Goal: Task Accomplishment & Management: Use online tool/utility

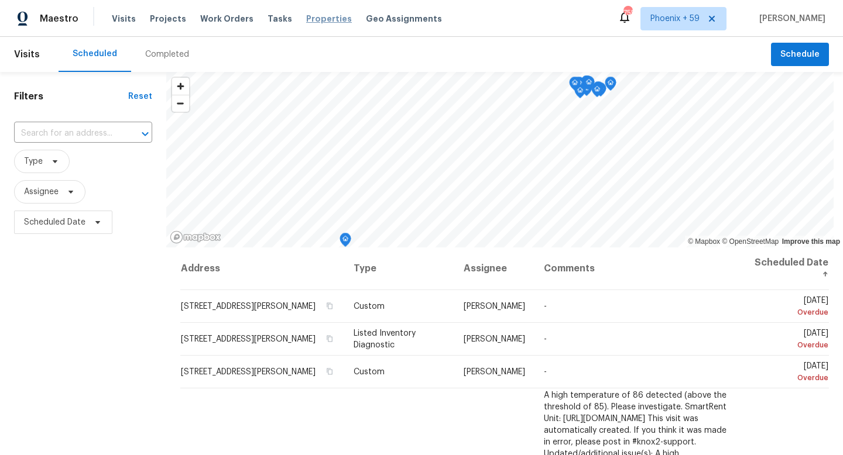
click at [310, 18] on span "Properties" at bounding box center [329, 19] width 46 height 12
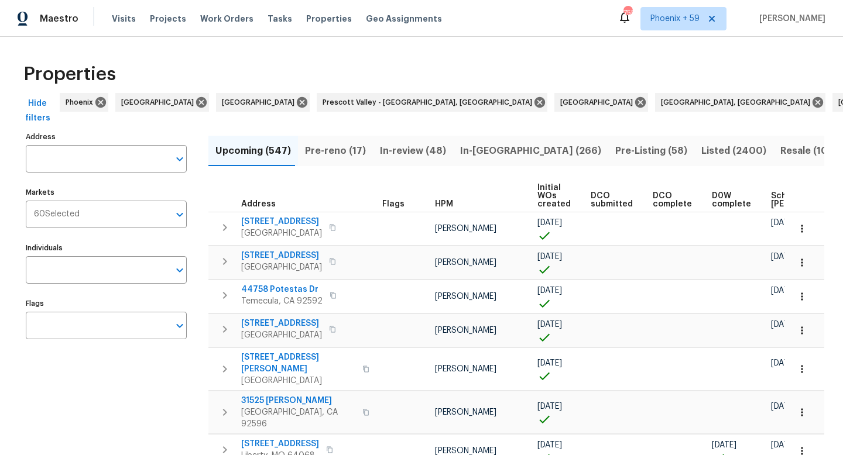
click at [107, 164] on input "Address" at bounding box center [97, 159] width 143 height 28
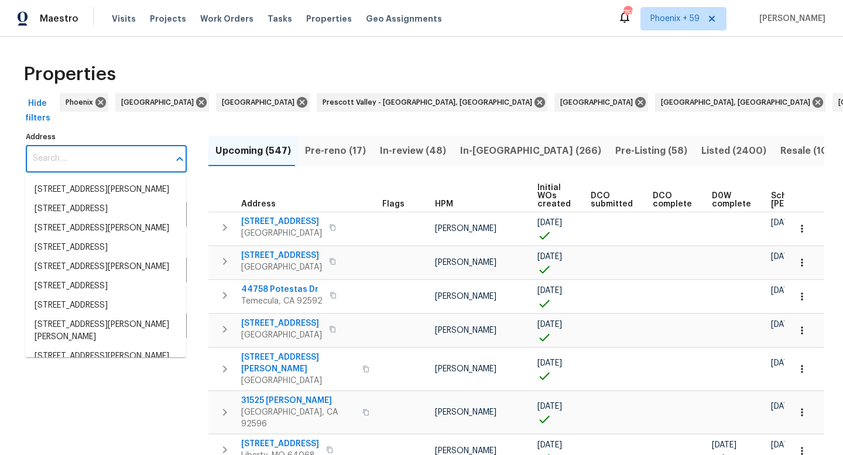
paste input "2011 Glastonbury Dr, Franklin, TN 37069"
type input "2011 Glastonbury Dr, Franklin, TN 37069"
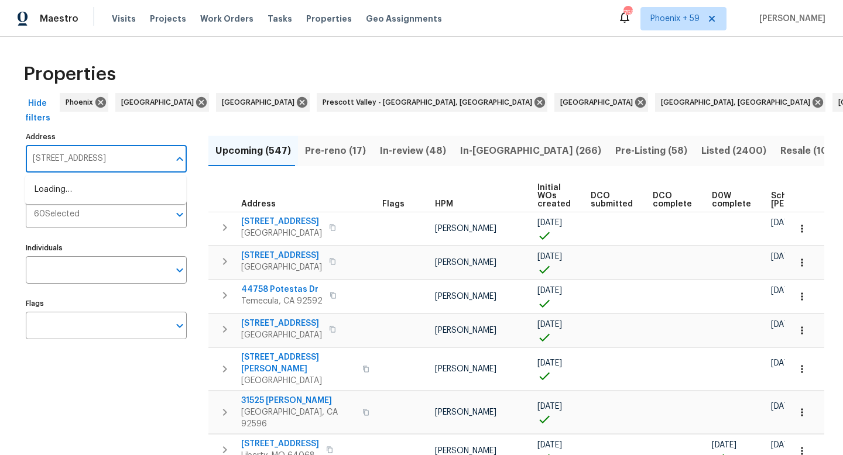
scroll to position [0, 16]
click at [99, 189] on li "2011 Glastonbury Dr Franklin TN 37069" at bounding box center [105, 189] width 161 height 19
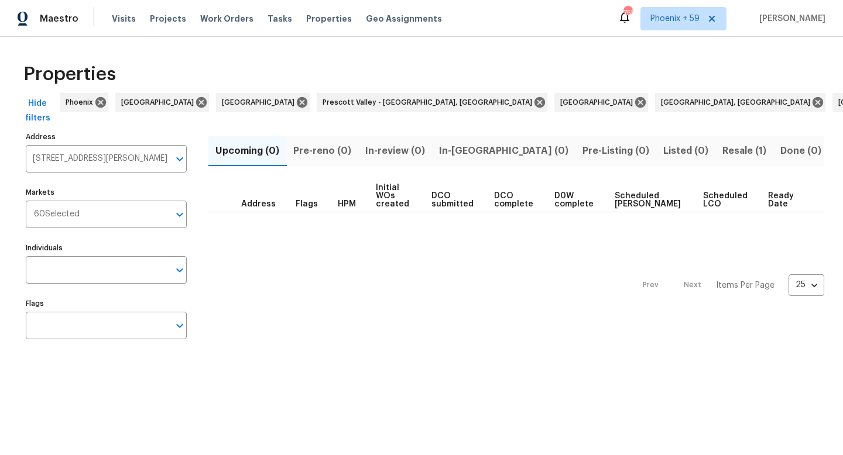
click at [722, 145] on span "Resale (1)" at bounding box center [744, 151] width 44 height 16
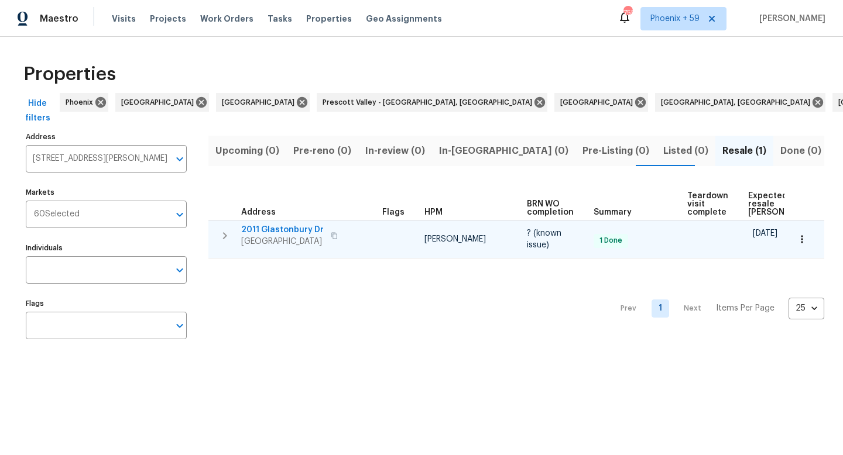
click at [265, 228] on span "2011 Glastonbury Dr" at bounding box center [282, 230] width 83 height 12
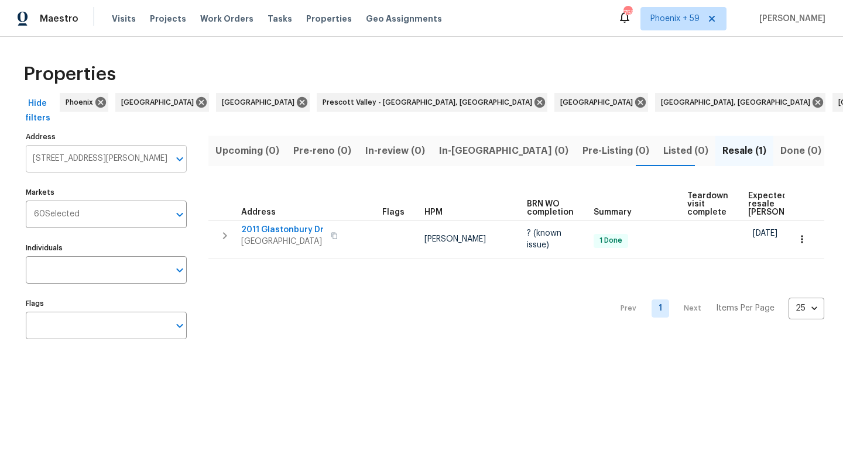
click at [106, 153] on input "2011 Glastonbury Dr Franklin TN 37069" at bounding box center [97, 159] width 143 height 28
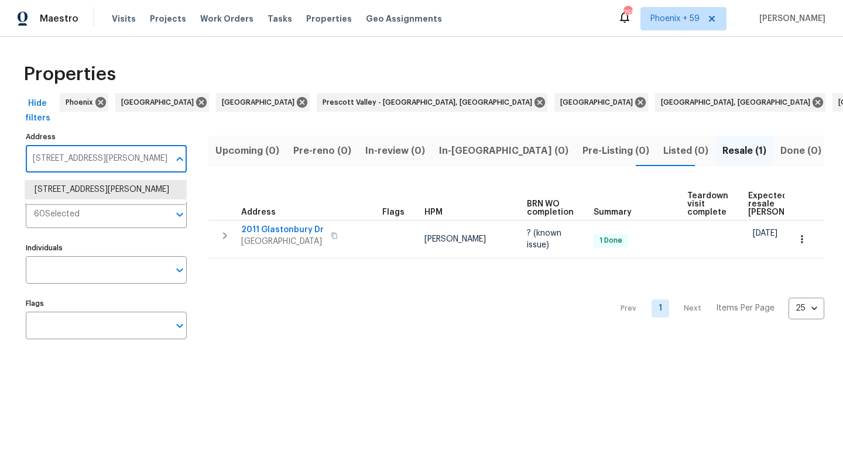
paste input "724 Mitscher Dr"
type input "724 Mitscher Dr"
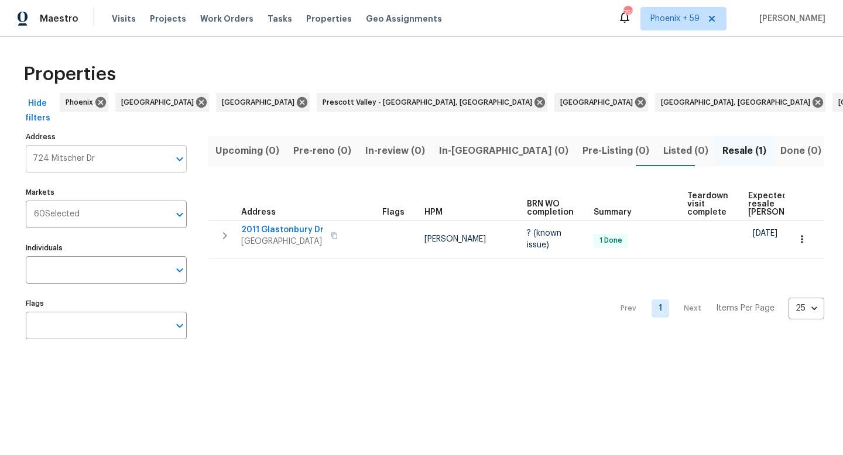
click at [104, 164] on input "724 Mitscher Dr" at bounding box center [97, 159] width 143 height 28
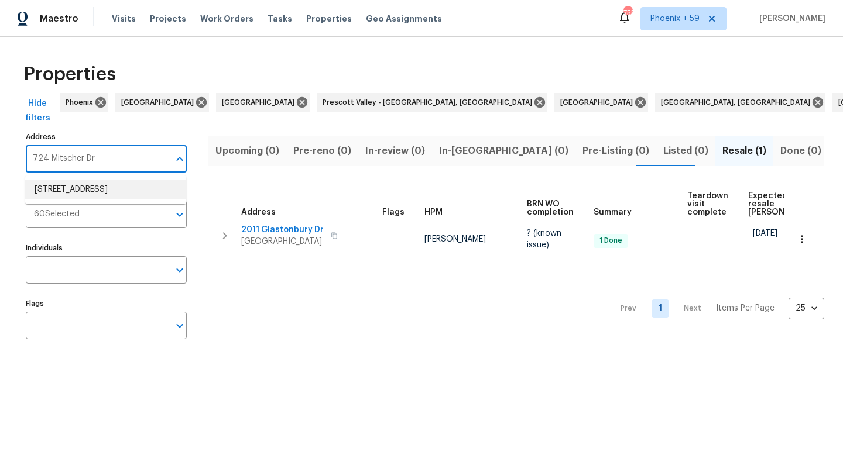
click at [97, 193] on li "724 Mitscher Dr Spring Hill TN 37174" at bounding box center [105, 189] width 161 height 19
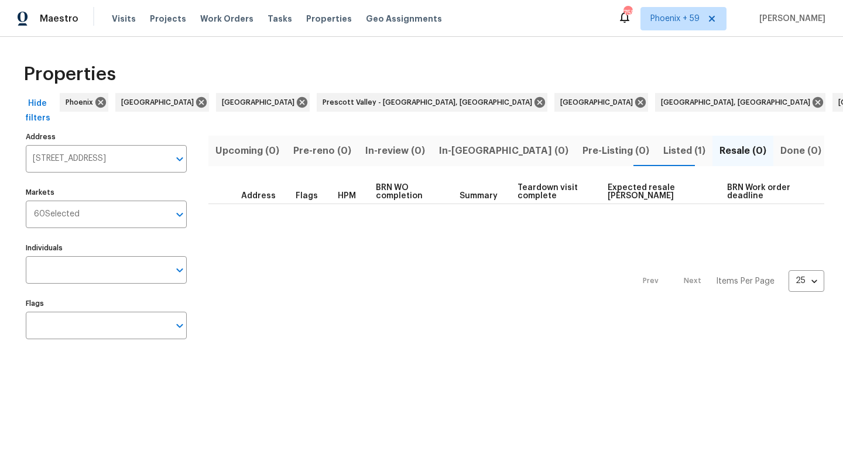
click at [663, 145] on span "Listed (1)" at bounding box center [684, 151] width 42 height 16
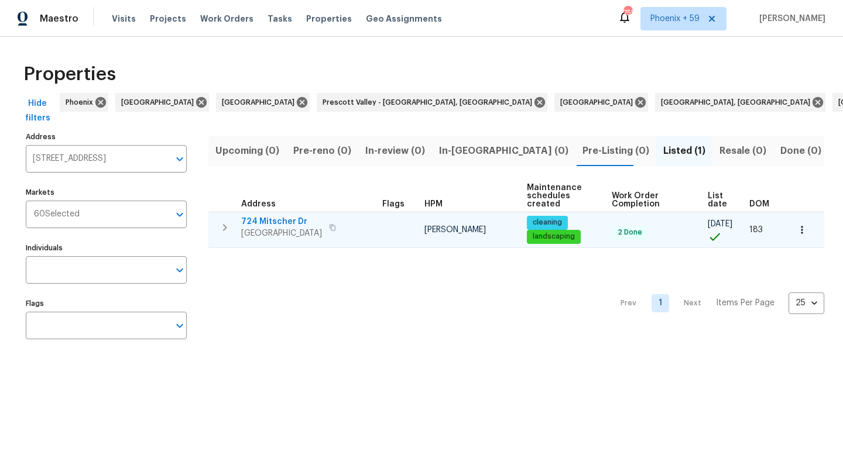
click at [286, 220] on span "724 Mitscher Dr" at bounding box center [281, 222] width 81 height 12
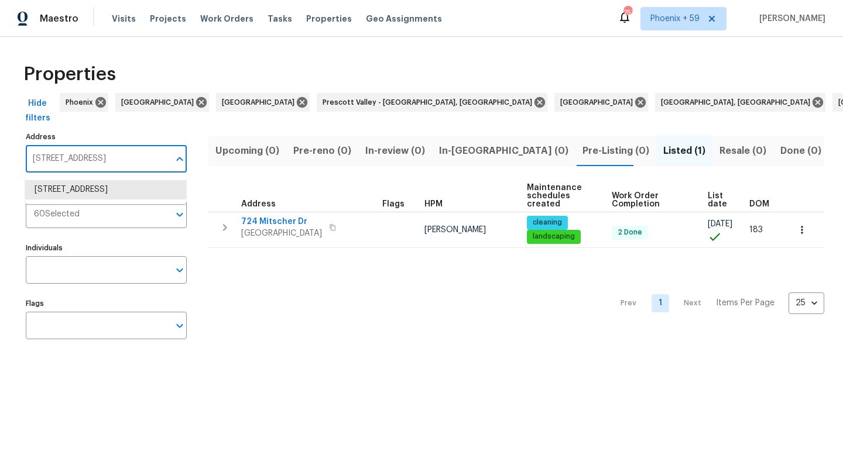
click at [95, 150] on input "724 Mitscher Dr Spring Hill TN 37174" at bounding box center [97, 159] width 143 height 28
paste input "1274 Silver Star Dr"
type input "1274 Silver Star Dr"
click at [90, 189] on li "1274 Silver Star Dr Clarksville TN 37042" at bounding box center [105, 189] width 161 height 19
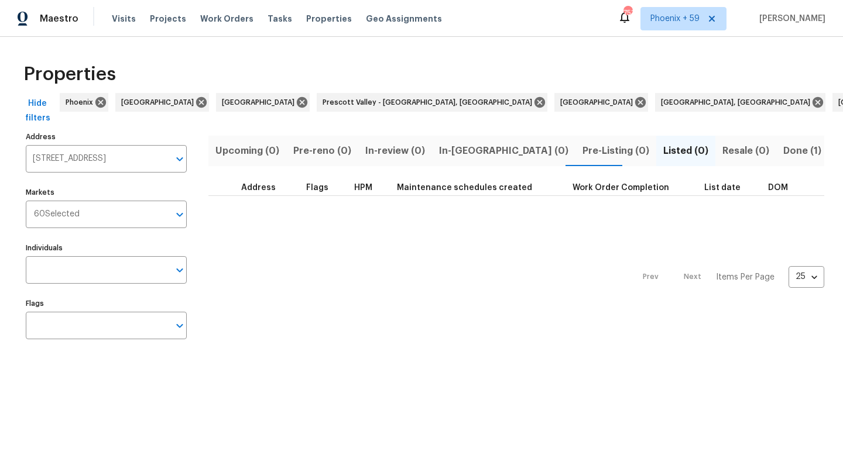
click at [783, 150] on span "Done (1)" at bounding box center [802, 151] width 38 height 16
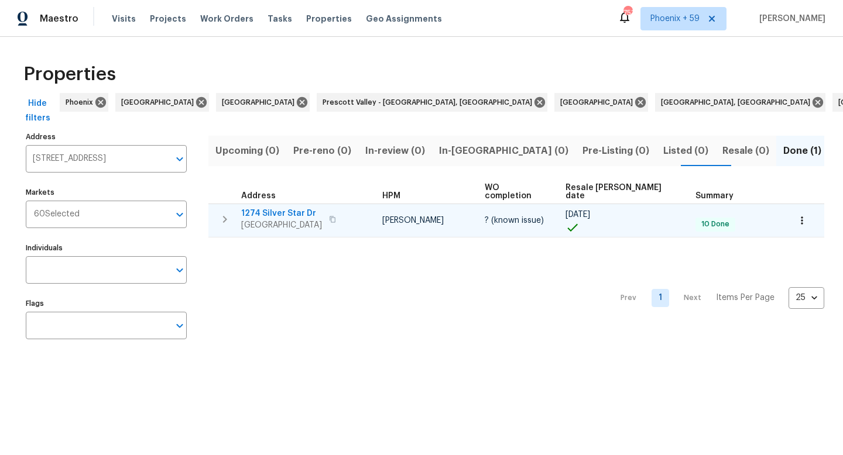
click at [259, 208] on span "1274 Silver Star Dr" at bounding box center [281, 214] width 81 height 12
click at [277, 208] on span "1274 Silver Star Dr" at bounding box center [281, 214] width 81 height 12
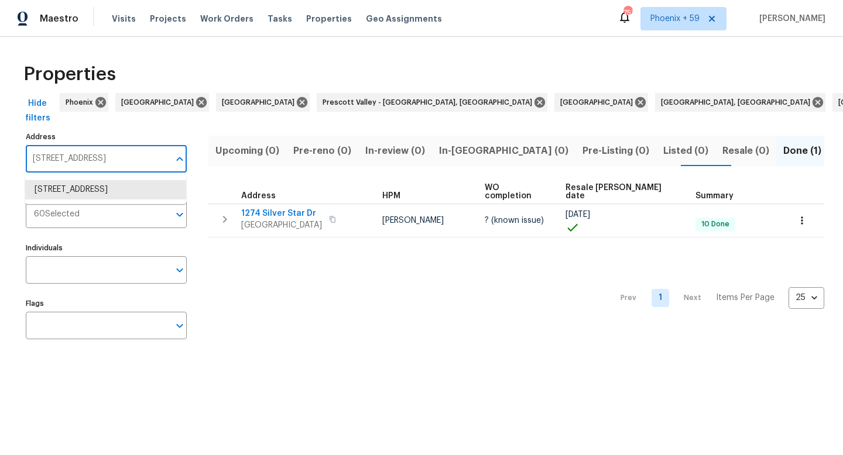
click at [78, 159] on input "1274 Silver Star Dr Clarksville TN 37042" at bounding box center [97, 159] width 143 height 28
paste input "324 Piedmont Pl"
type input "324 Piedmont Pl"
click at [77, 200] on li "324 Piedmont Pl Clarksville TN 37043" at bounding box center [105, 189] width 161 height 19
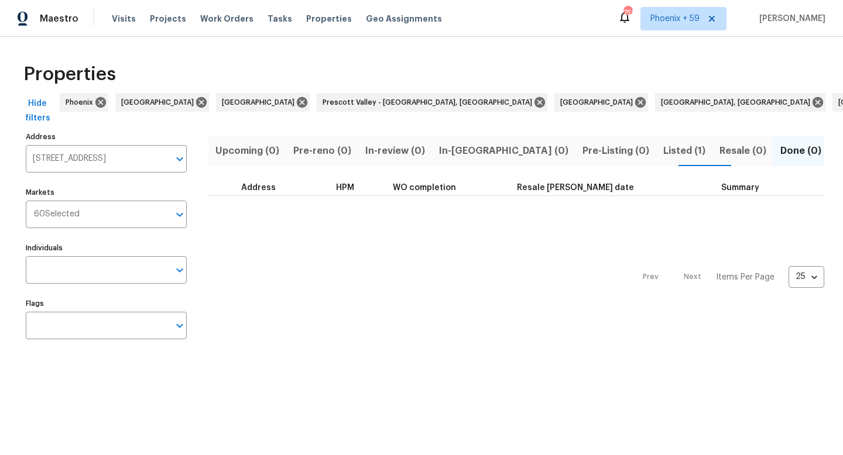
click at [663, 151] on span "Listed (1)" at bounding box center [684, 151] width 42 height 16
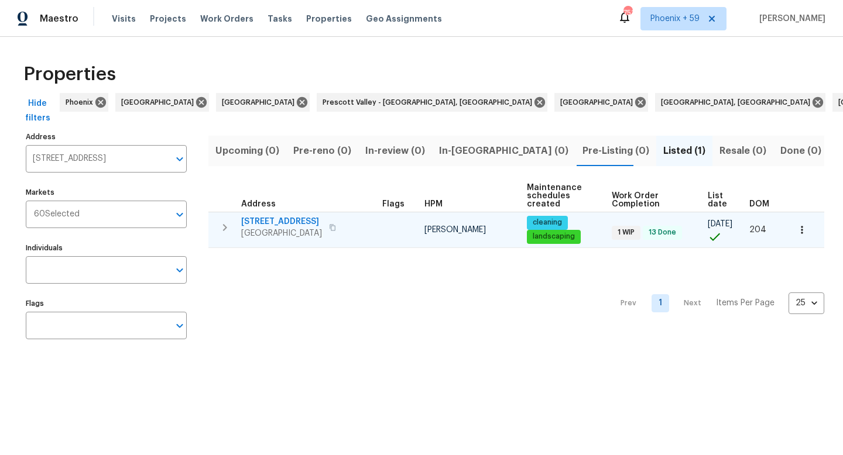
click at [253, 218] on span "324 Piedmont Pl" at bounding box center [281, 222] width 81 height 12
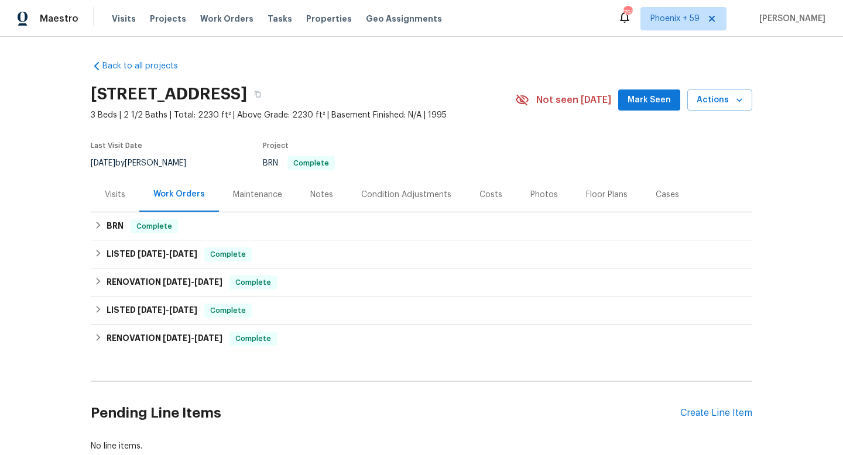
click at [251, 196] on div "Maintenance" at bounding box center [257, 195] width 49 height 12
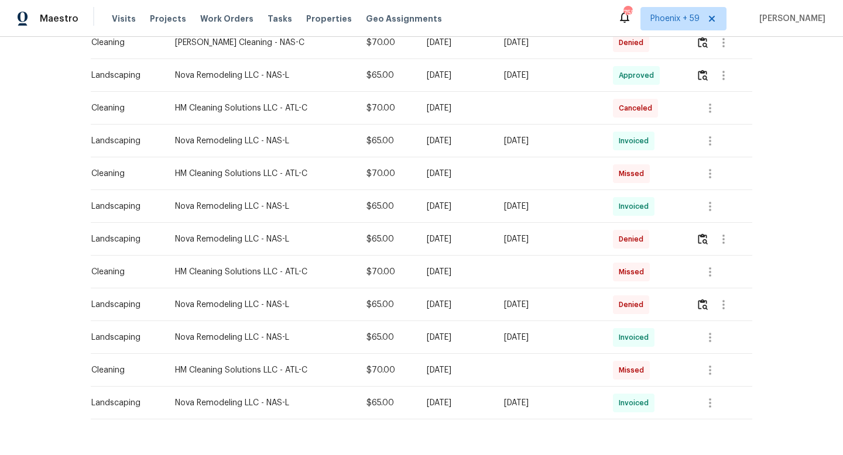
scroll to position [394, 0]
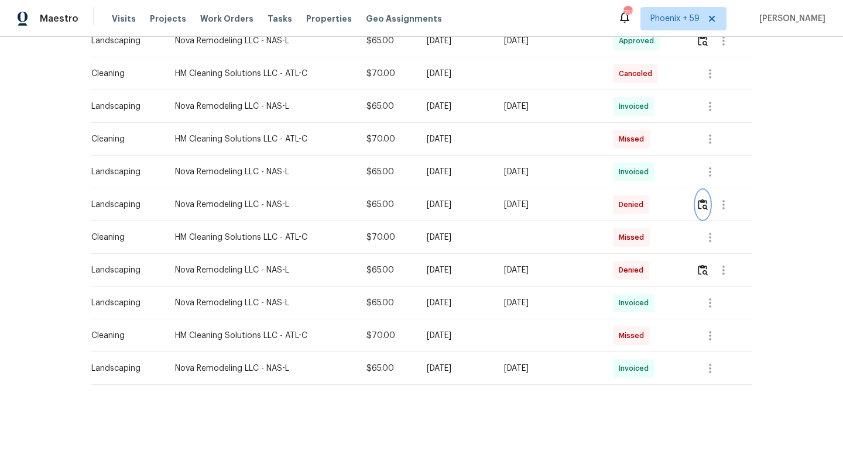
click at [707, 204] on img "button" at bounding box center [703, 204] width 10 height 11
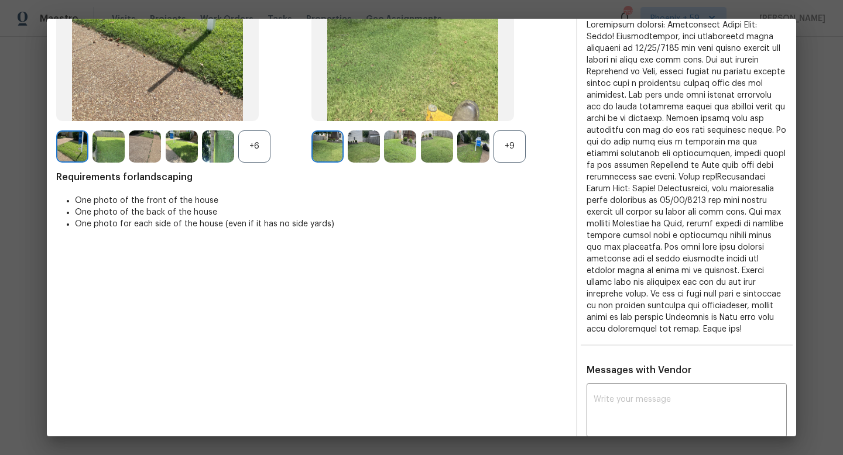
scroll to position [0, 0]
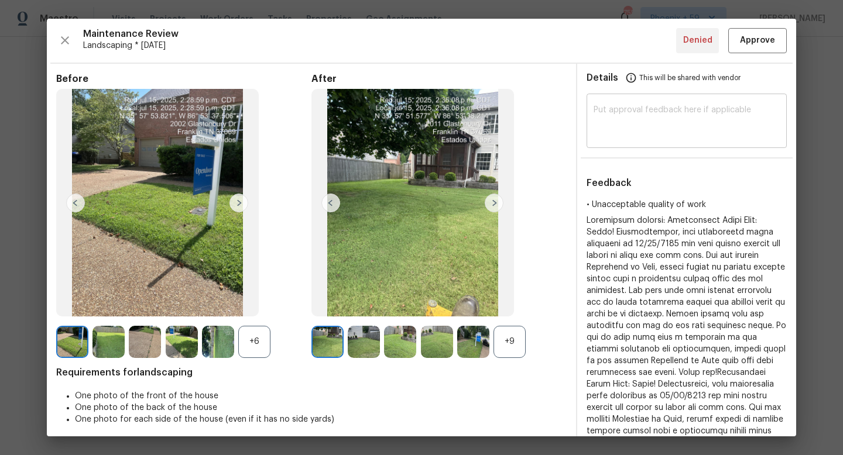
click at [655, 132] on textarea at bounding box center [687, 122] width 186 height 33
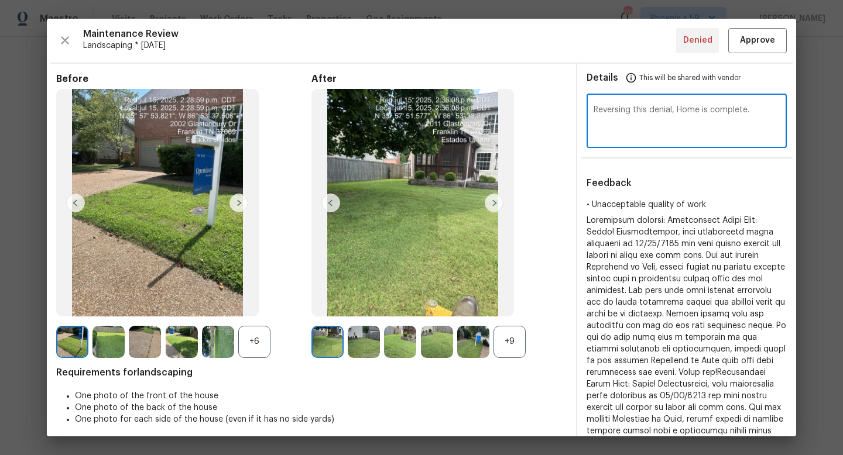
type textarea "Reversing this denial, Home is complete."
click at [758, 43] on span "Approve" at bounding box center [757, 40] width 35 height 15
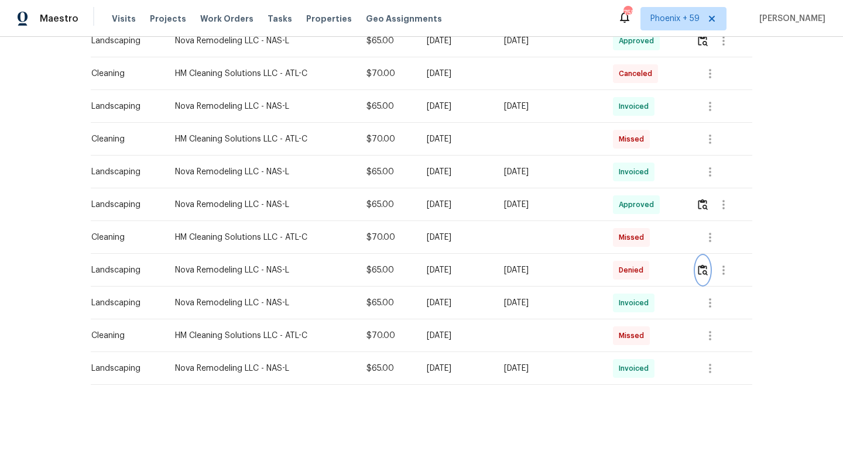
click at [707, 272] on img "button" at bounding box center [703, 270] width 10 height 11
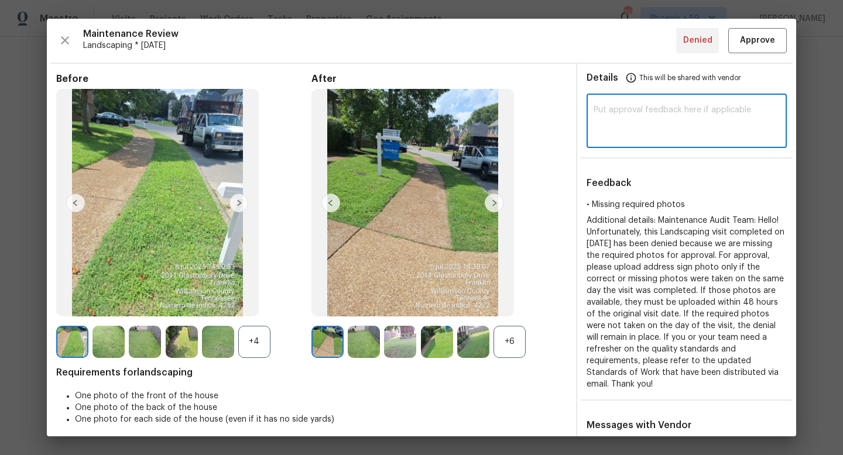
click at [644, 122] on textarea at bounding box center [687, 122] width 186 height 33
click at [719, 107] on textarea "Denied reversed, resetting standars with the TP on address sign" at bounding box center [687, 122] width 186 height 33
click at [730, 113] on textarea "Denied reversed, resetting standars with the TP on address sign" at bounding box center [687, 122] width 186 height 33
click at [718, 137] on textarea "Denied reversed, resetting standard with the TP on address sign" at bounding box center [687, 122] width 186 height 33
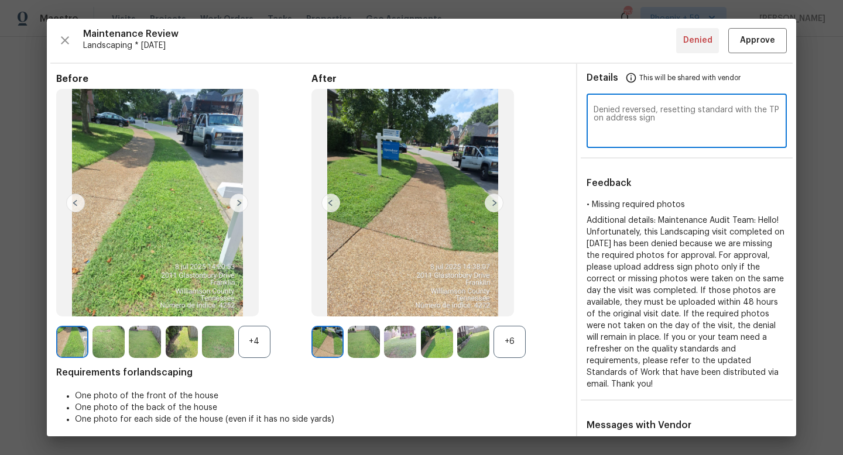
type textarea "Denied reversed, resetting standard with the TP on address sign"
click at [750, 36] on span "Approve" at bounding box center [757, 40] width 35 height 15
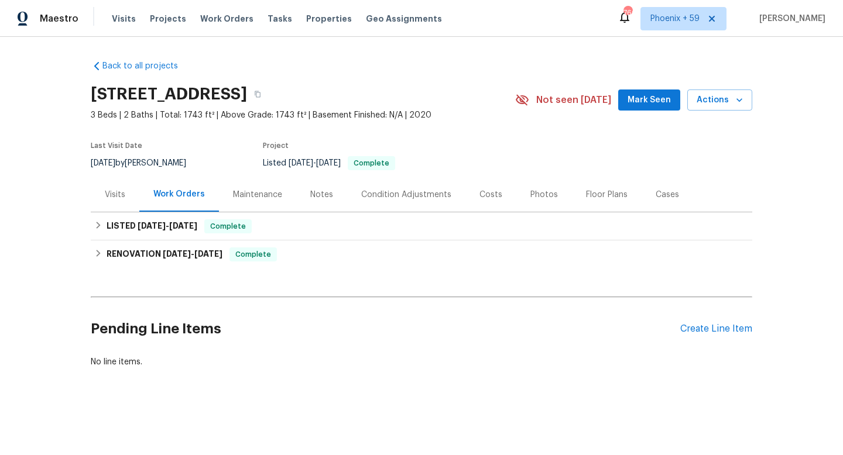
click at [250, 194] on div "Maintenance" at bounding box center [257, 195] width 49 height 12
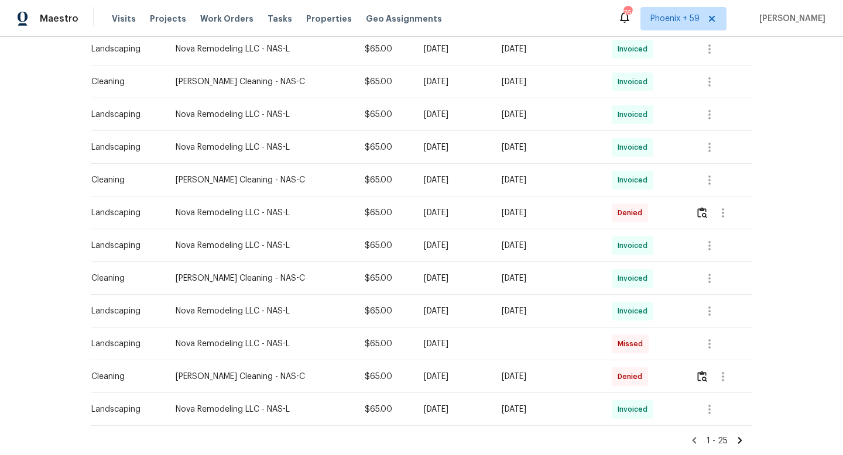
scroll to position [684, 0]
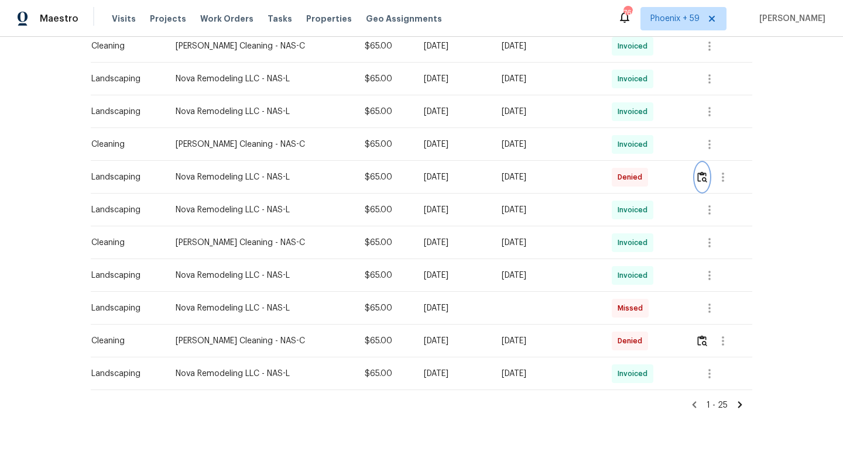
click at [705, 177] on img "button" at bounding box center [702, 177] width 10 height 11
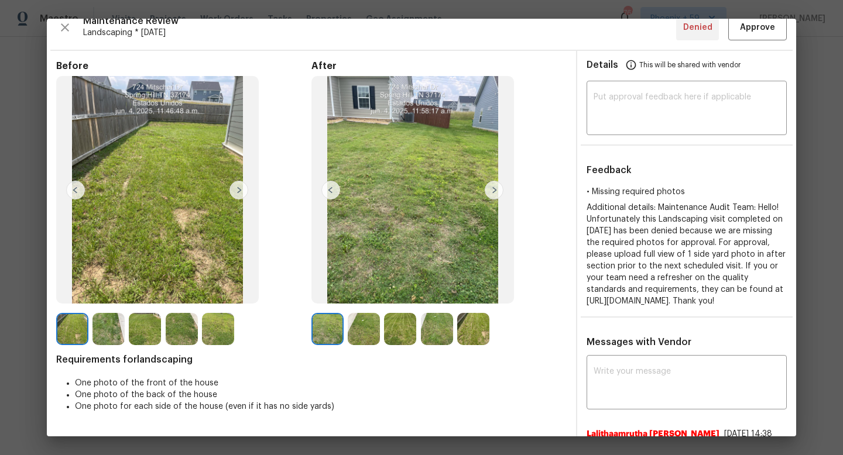
scroll to position [0, 0]
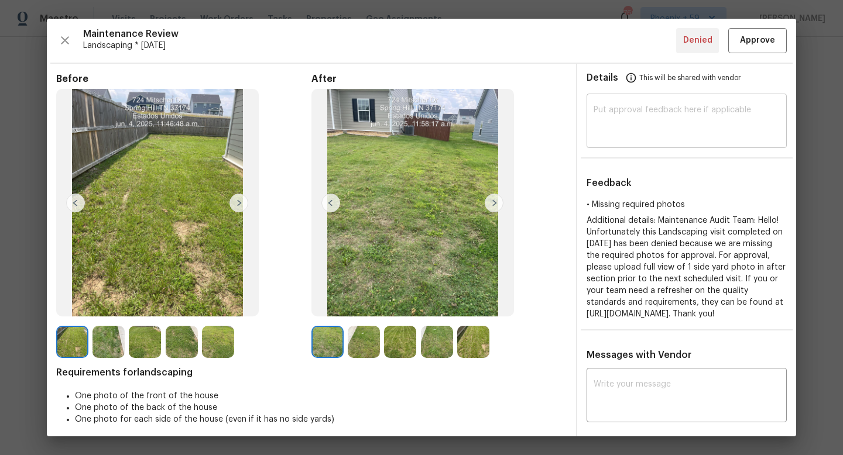
click at [668, 126] on textarea at bounding box center [687, 122] width 186 height 33
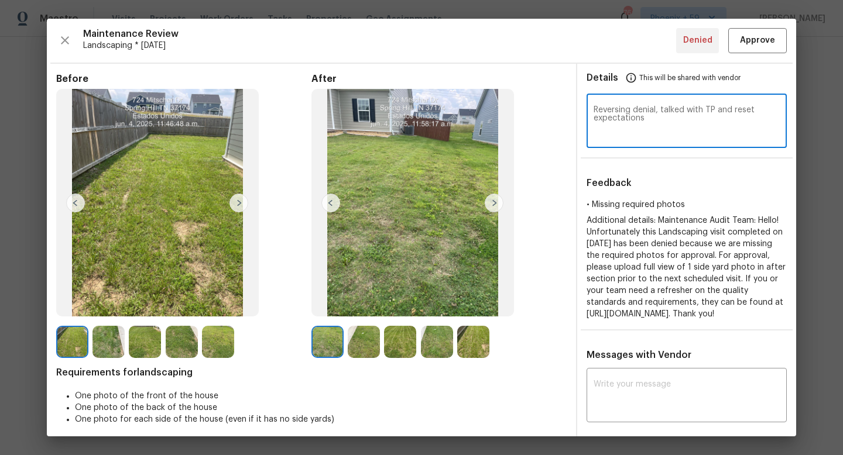
type textarea "Reversing denial, talked with TP and reset expectations"
click at [765, 42] on span "Approve" at bounding box center [757, 40] width 35 height 15
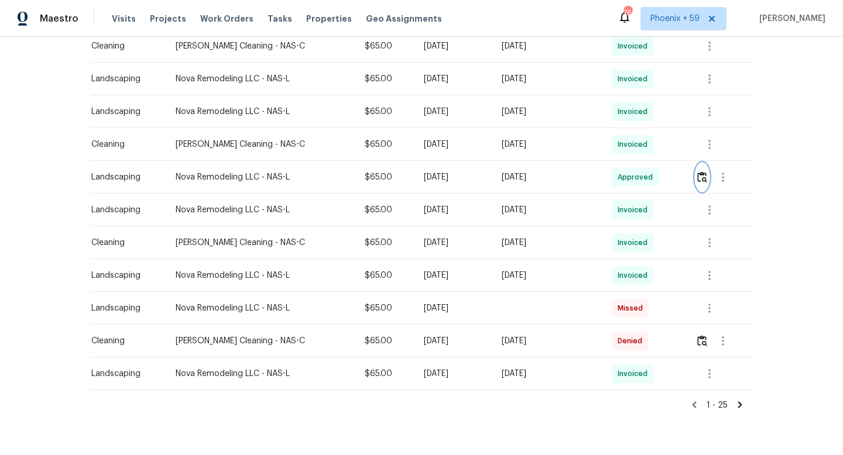
click at [707, 177] on img "button" at bounding box center [702, 177] width 10 height 11
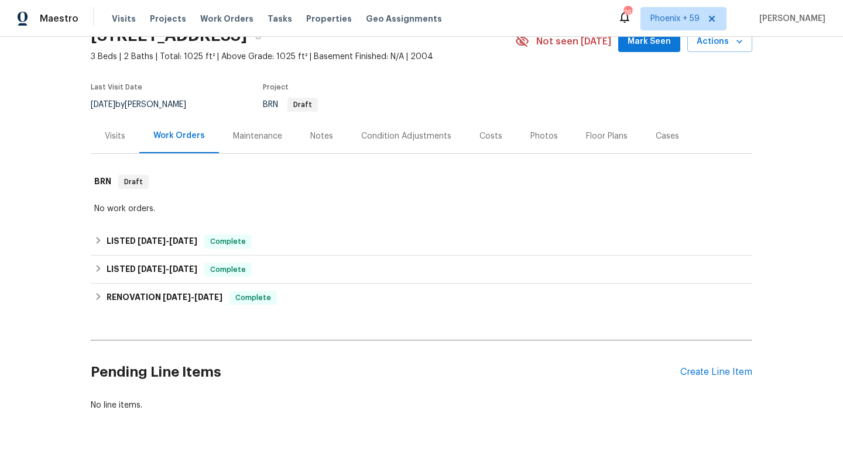
scroll to position [94, 0]
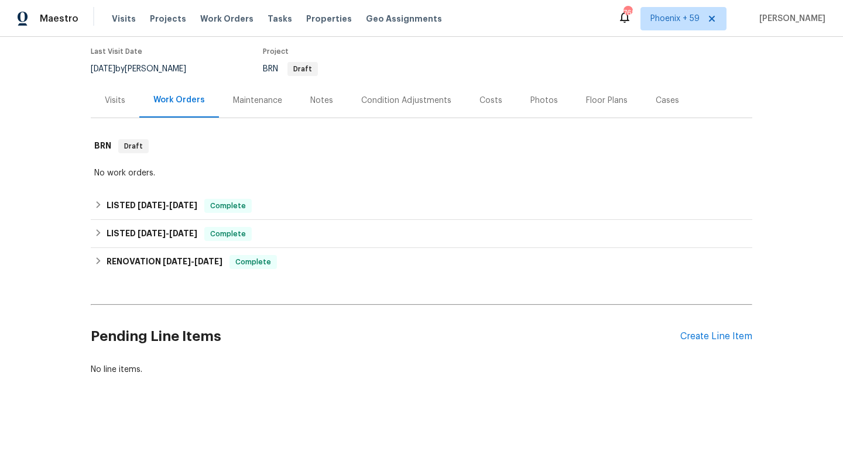
click at [259, 102] on div "Maintenance" at bounding box center [257, 101] width 49 height 12
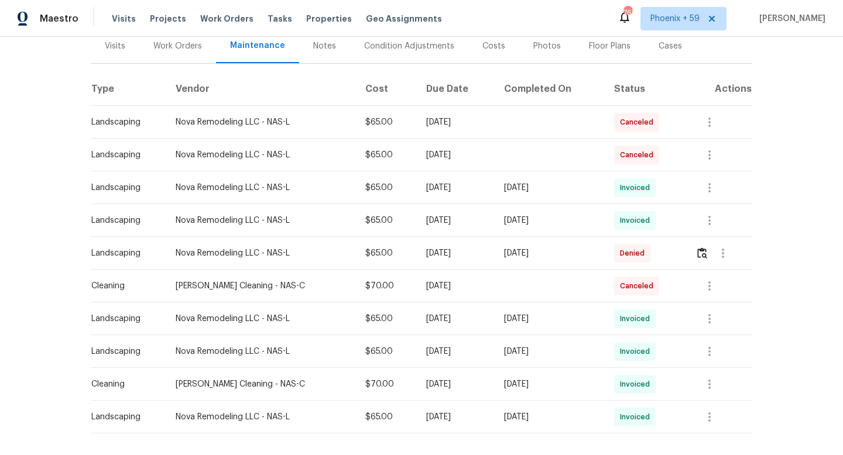
scroll to position [197, 0]
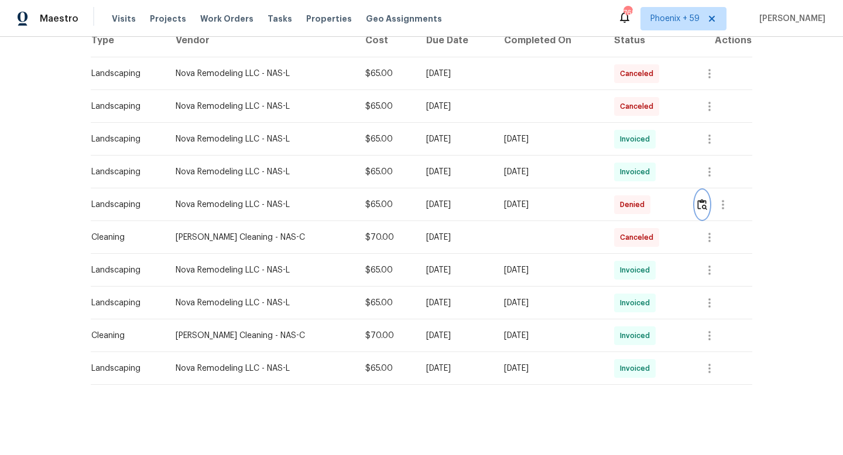
click at [704, 206] on img "button" at bounding box center [702, 204] width 10 height 11
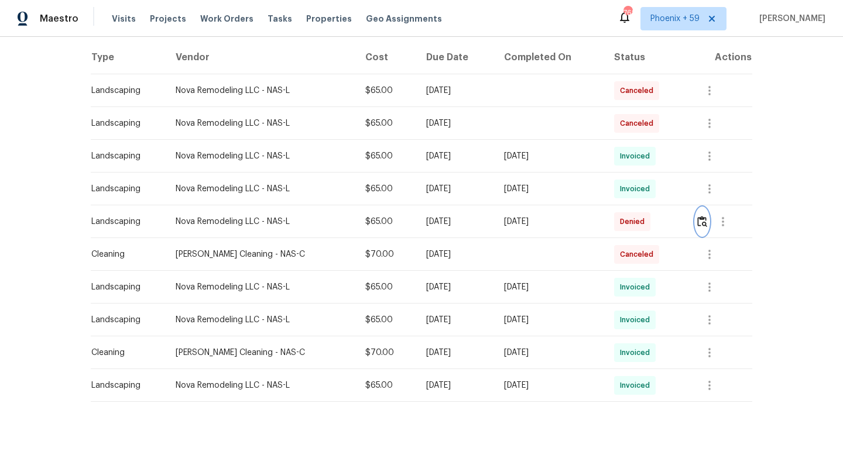
scroll to position [176, 0]
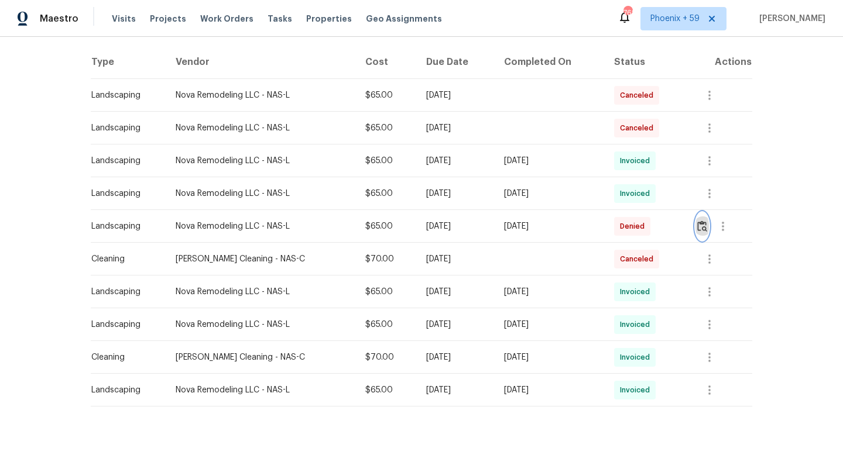
click at [704, 226] on img "button" at bounding box center [702, 226] width 10 height 11
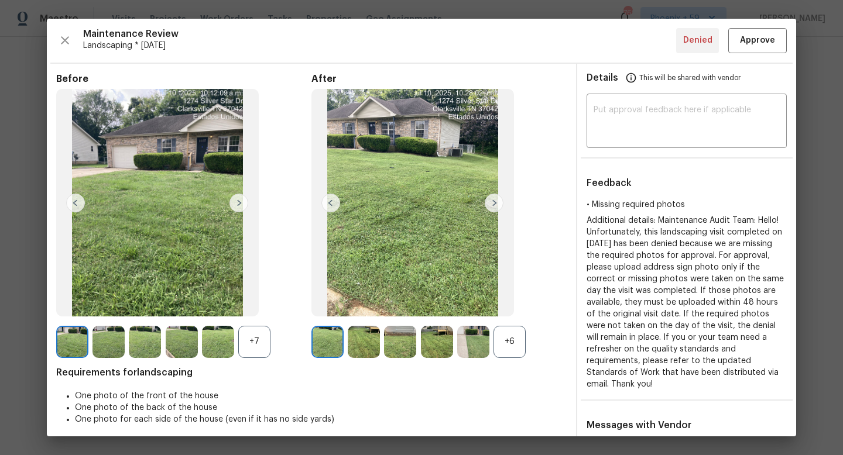
click at [224, 205] on img at bounding box center [157, 203] width 203 height 228
click at [237, 205] on img at bounding box center [238, 203] width 19 height 19
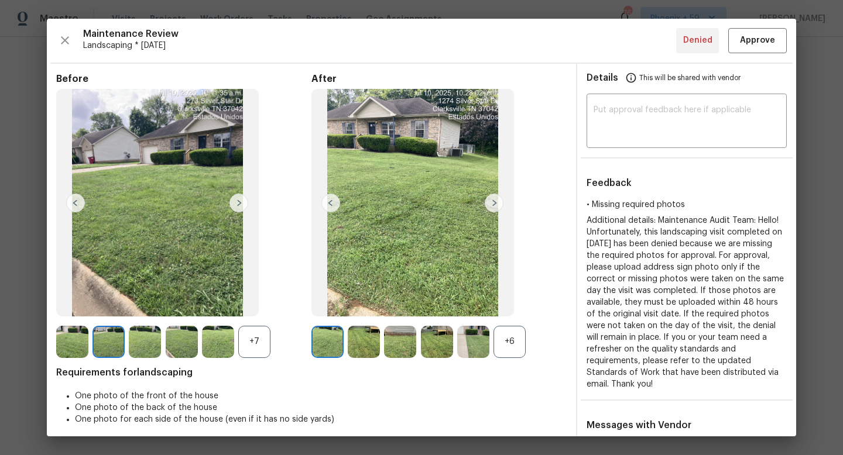
click at [501, 205] on img at bounding box center [494, 203] width 19 height 19
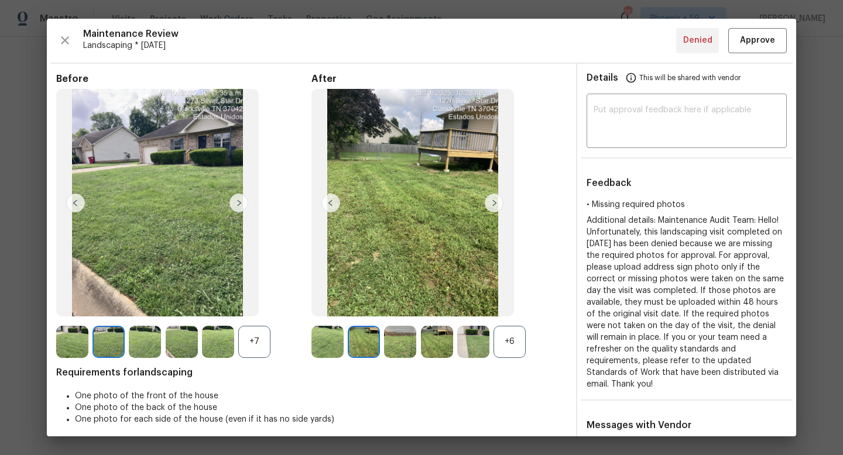
click at [501, 205] on img at bounding box center [494, 203] width 19 height 19
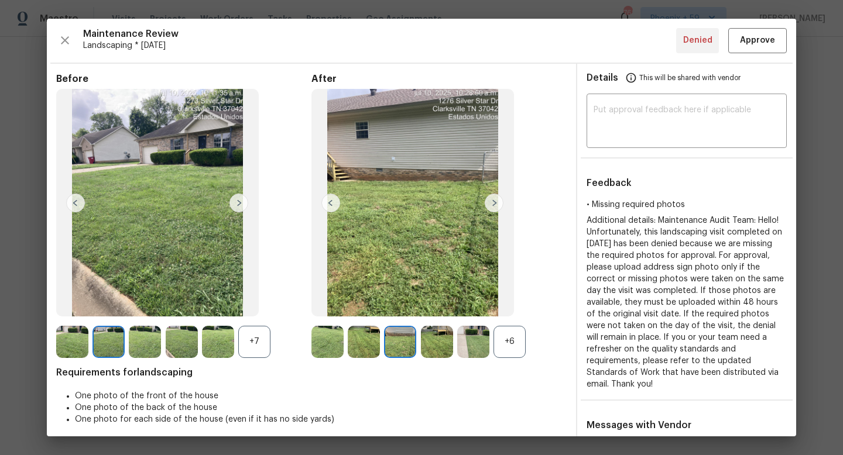
click at [501, 205] on img at bounding box center [494, 203] width 19 height 19
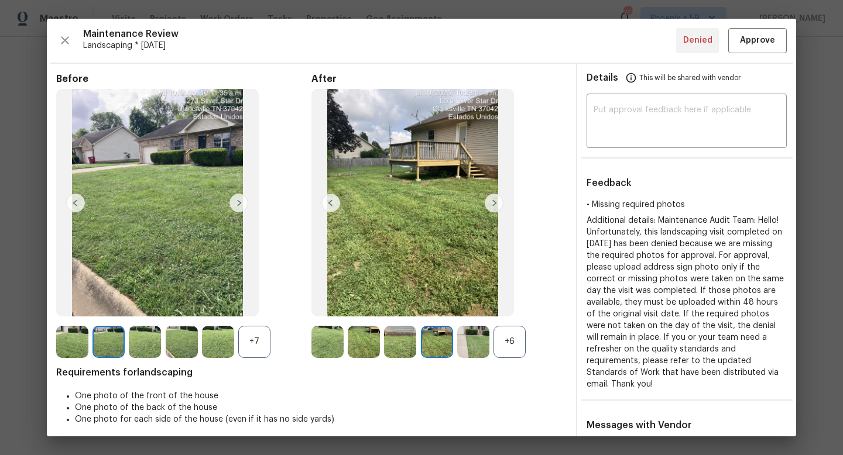
click at [501, 205] on img at bounding box center [494, 203] width 19 height 19
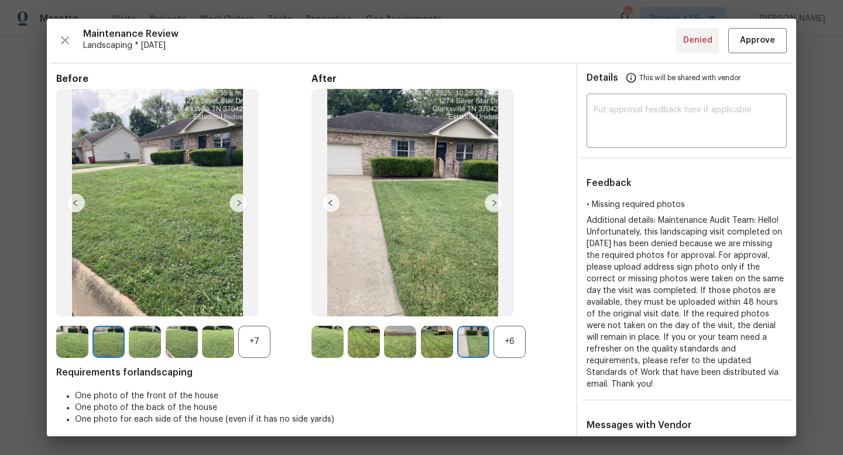
click at [241, 203] on img at bounding box center [238, 203] width 19 height 19
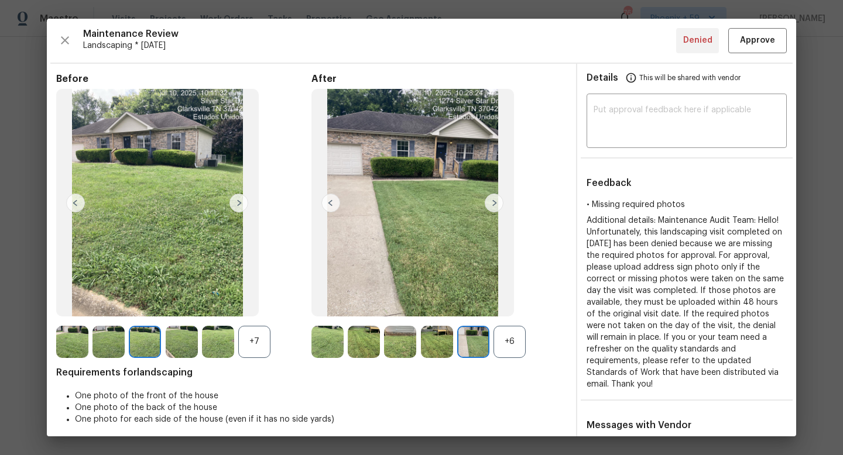
click at [241, 203] on img at bounding box center [238, 203] width 19 height 19
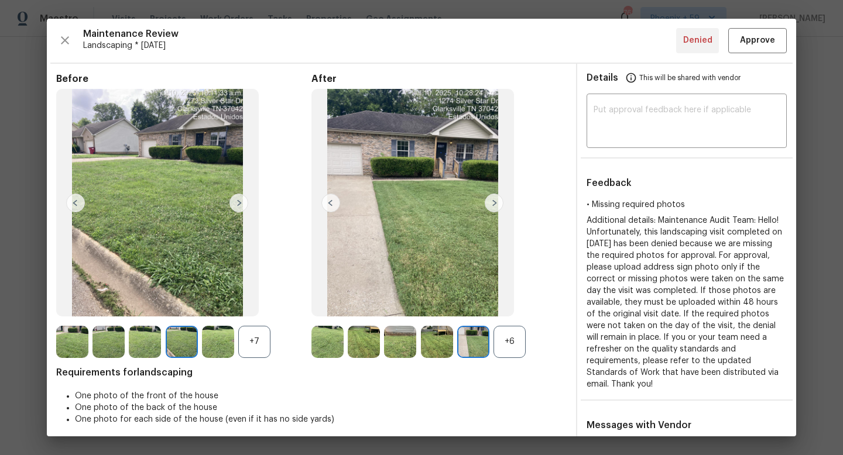
click at [241, 203] on img at bounding box center [238, 203] width 19 height 19
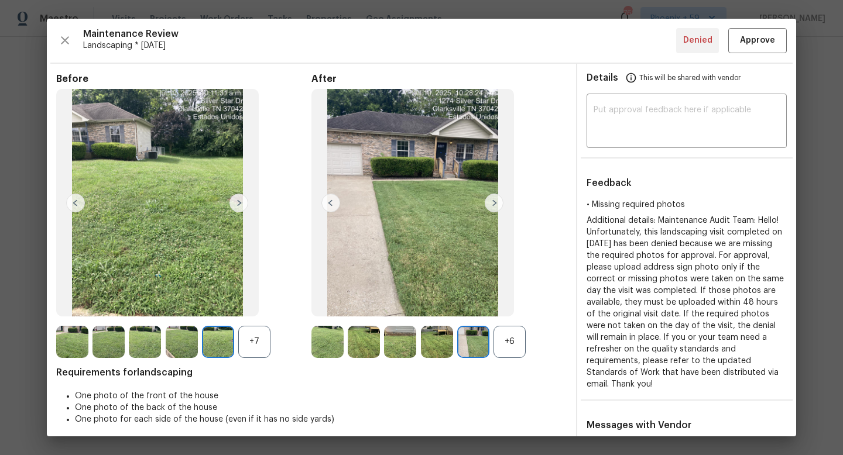
click at [241, 203] on img at bounding box center [238, 203] width 19 height 19
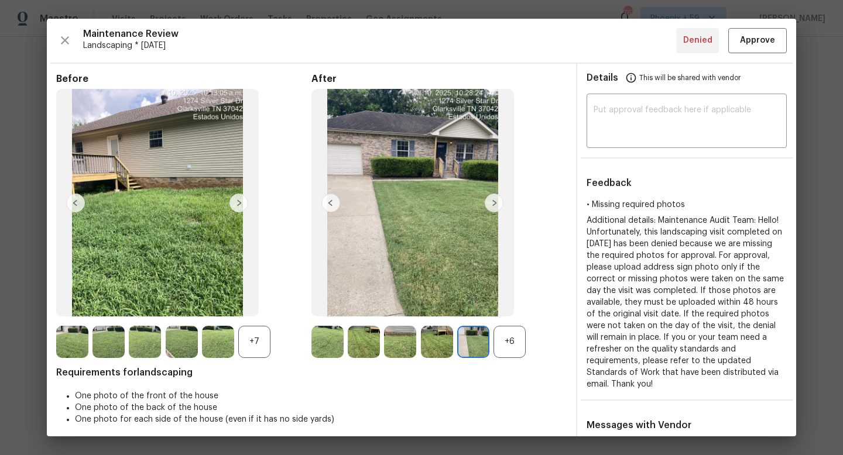
click at [236, 203] on img at bounding box center [238, 203] width 19 height 19
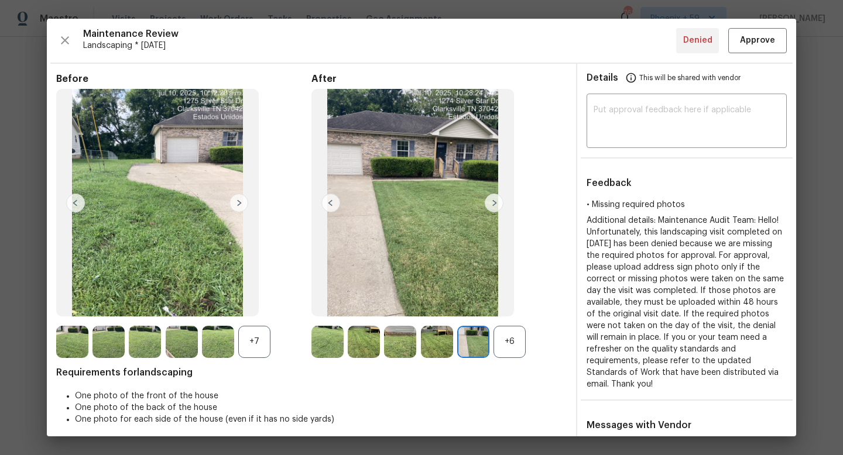
click at [236, 203] on img at bounding box center [238, 203] width 19 height 19
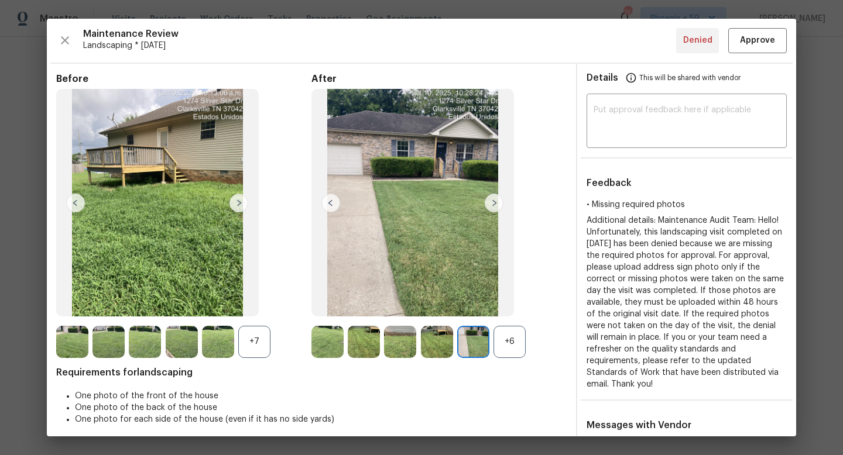
click at [236, 203] on img at bounding box center [238, 203] width 19 height 19
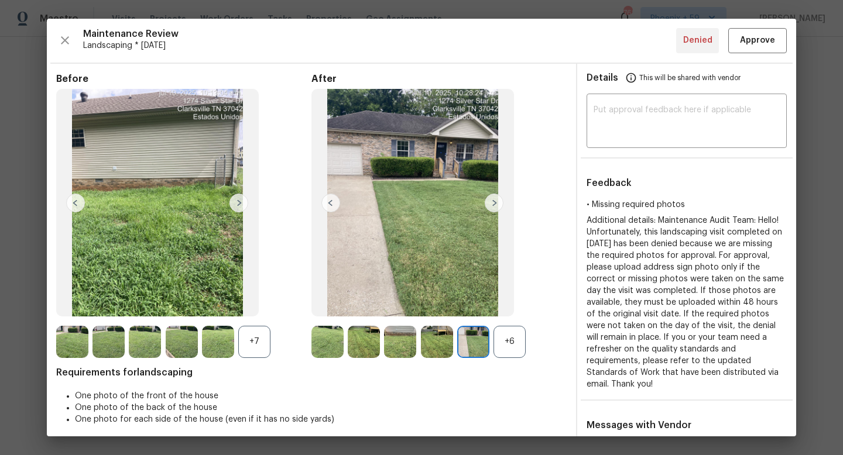
click at [236, 203] on img at bounding box center [238, 203] width 19 height 19
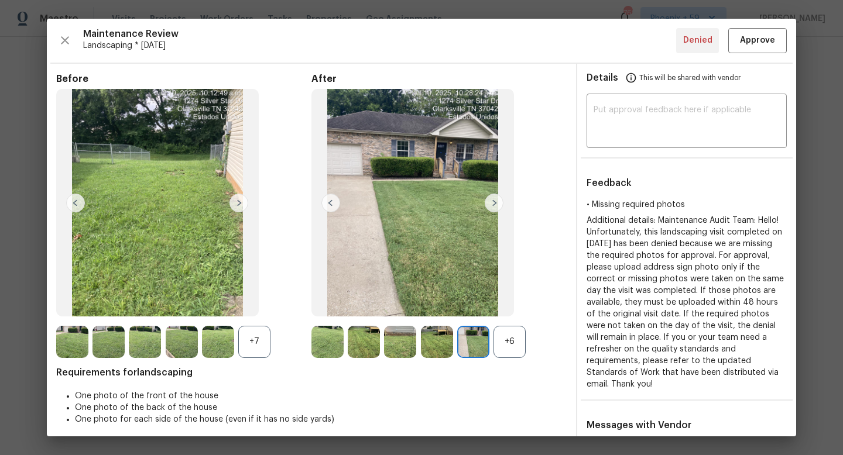
click at [495, 204] on img at bounding box center [494, 203] width 19 height 19
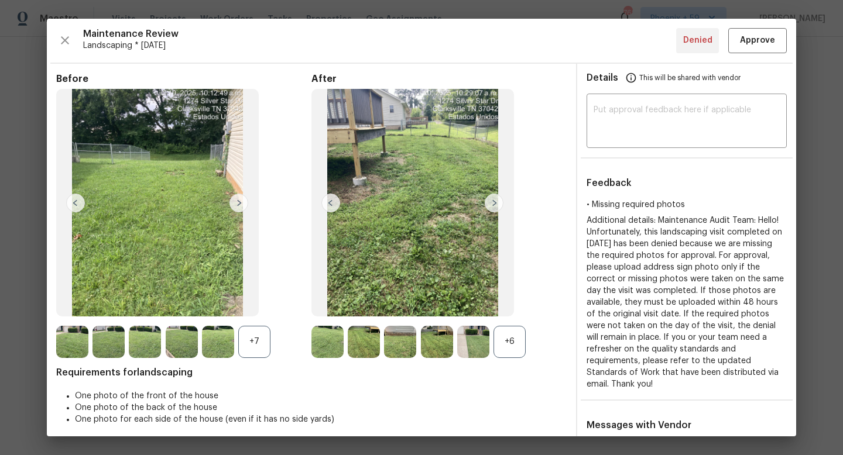
click at [495, 204] on img at bounding box center [494, 203] width 19 height 19
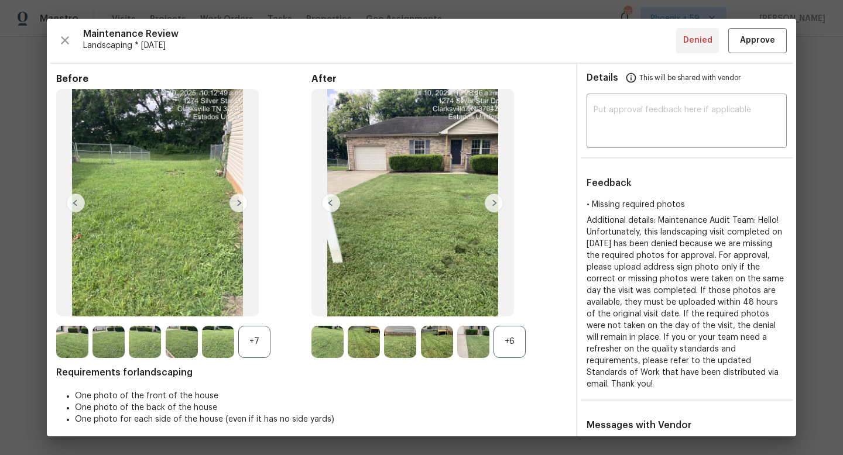
click at [495, 205] on img at bounding box center [494, 203] width 19 height 19
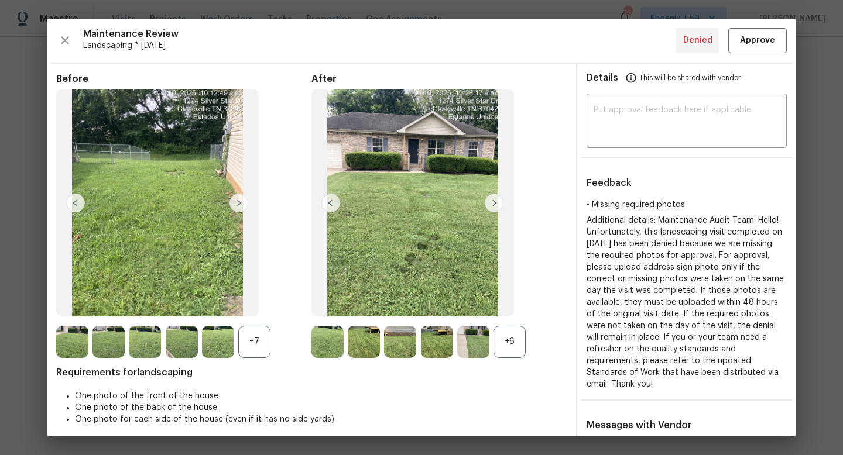
click at [495, 205] on img at bounding box center [494, 203] width 19 height 19
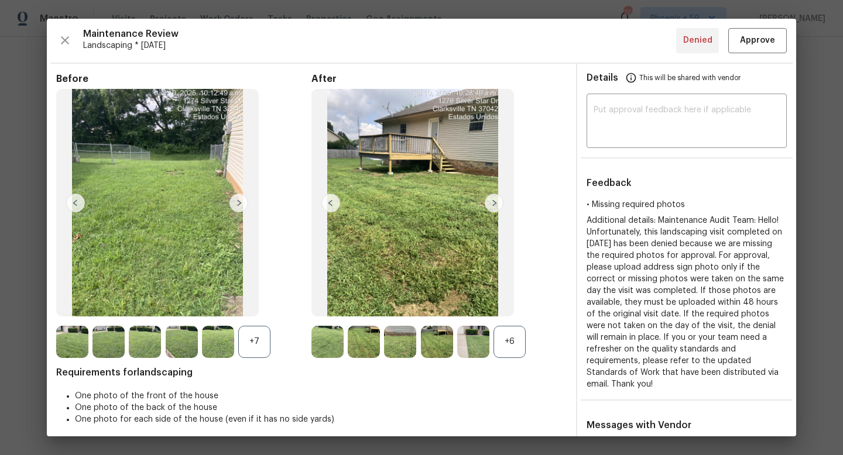
click at [495, 205] on img at bounding box center [494, 203] width 19 height 19
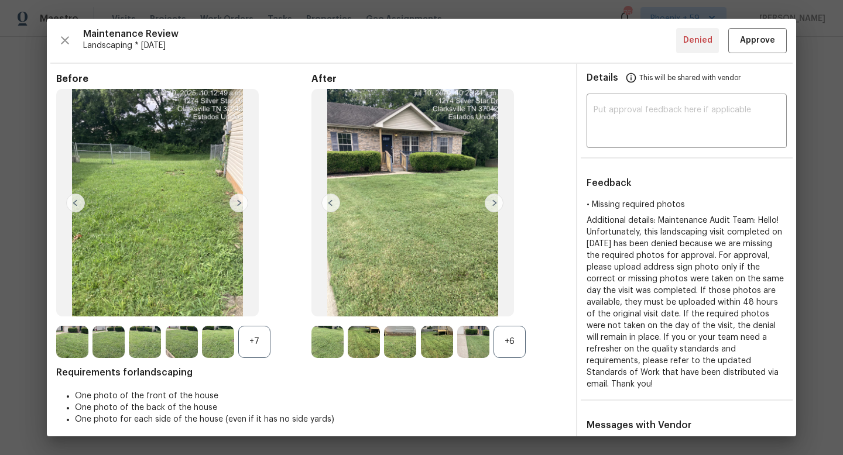
click at [495, 205] on img at bounding box center [494, 203] width 19 height 19
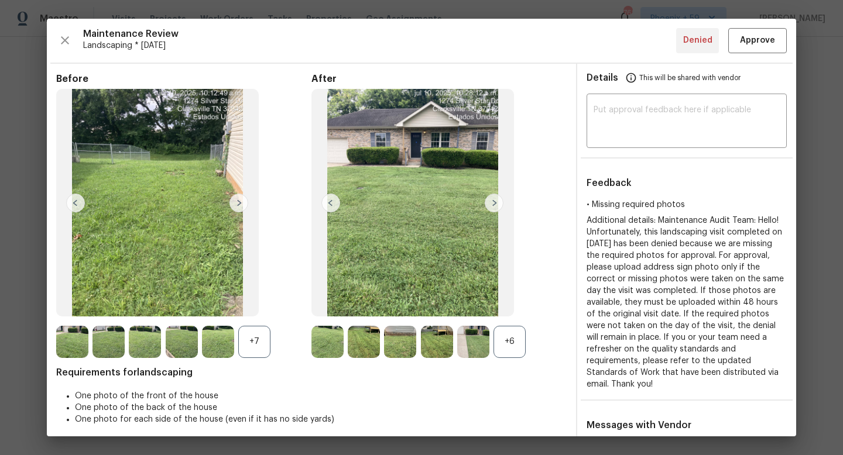
click at [495, 205] on img at bounding box center [494, 203] width 19 height 19
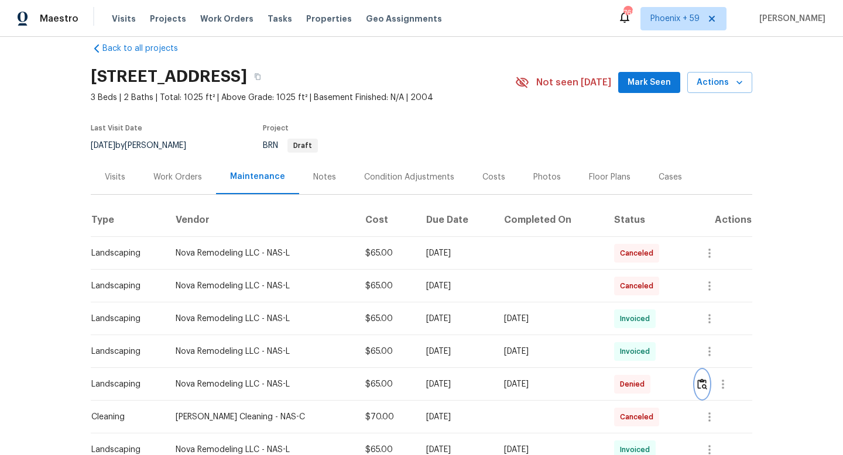
scroll to position [0, 0]
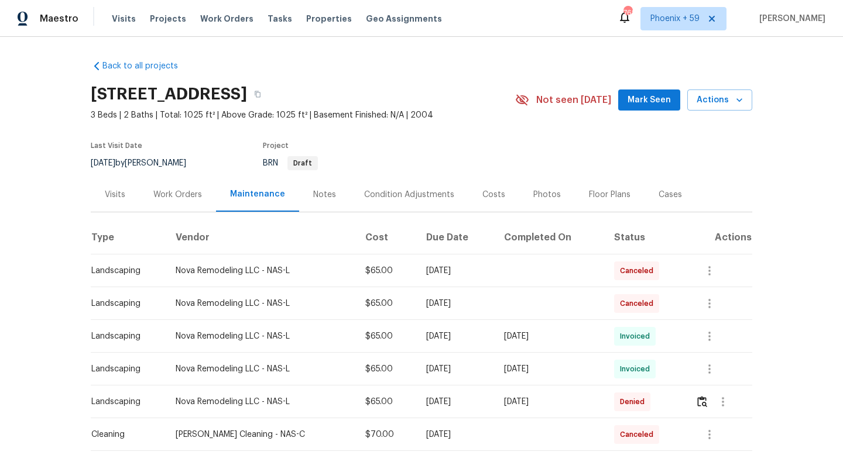
click at [170, 192] on div "Work Orders" at bounding box center [177, 195] width 49 height 12
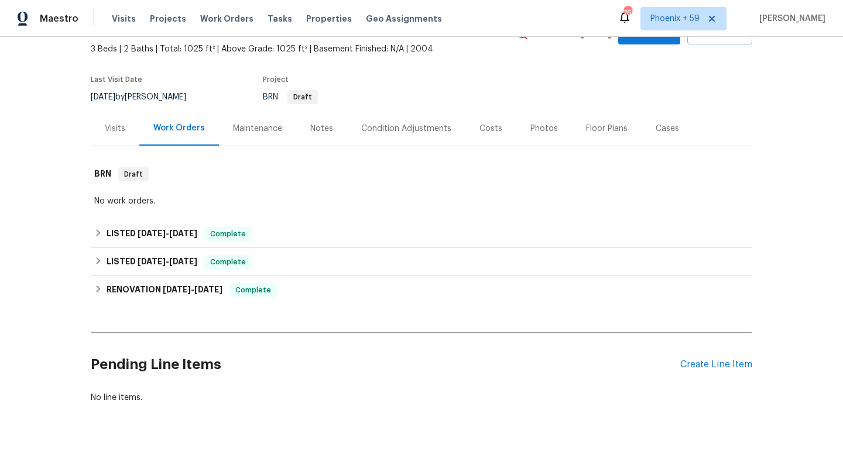
scroll to position [94, 0]
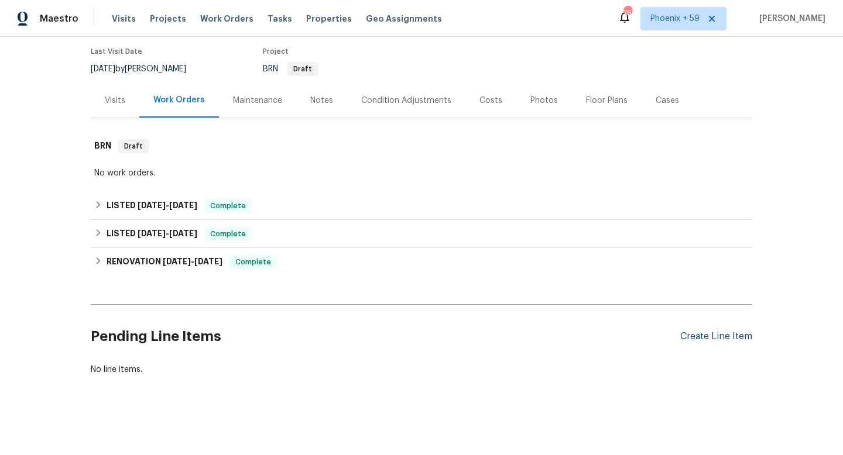
click at [739, 338] on div "Create Line Item" at bounding box center [716, 336] width 72 height 11
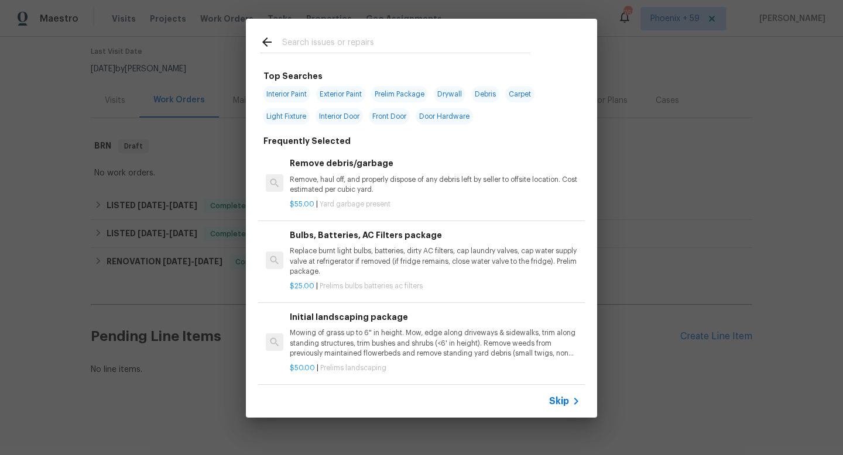
click at [339, 342] on p "Mowing of grass up to 6" in height. Mow, edge along driveways & sidewalks, trim…" at bounding box center [435, 343] width 290 height 30
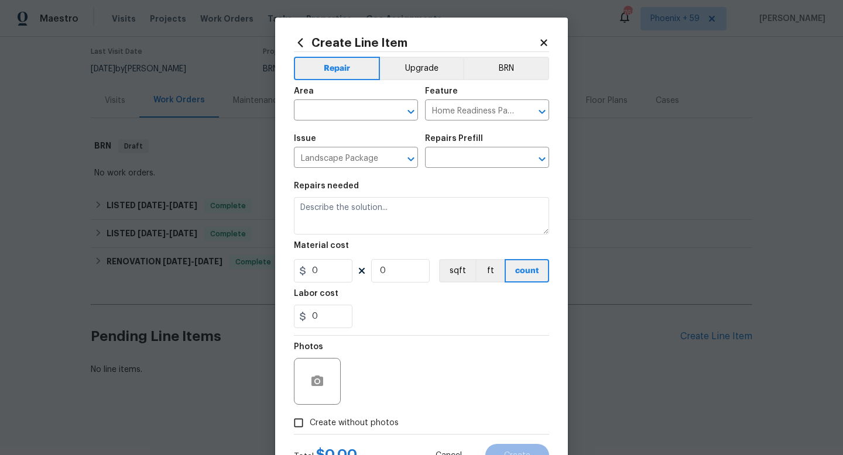
type input "Initial landscaping package $50.00"
type textarea "Mowing of grass up to 6" in height. Mow, edge along driveways & sidewalks, trim…"
type input "50"
type input "1"
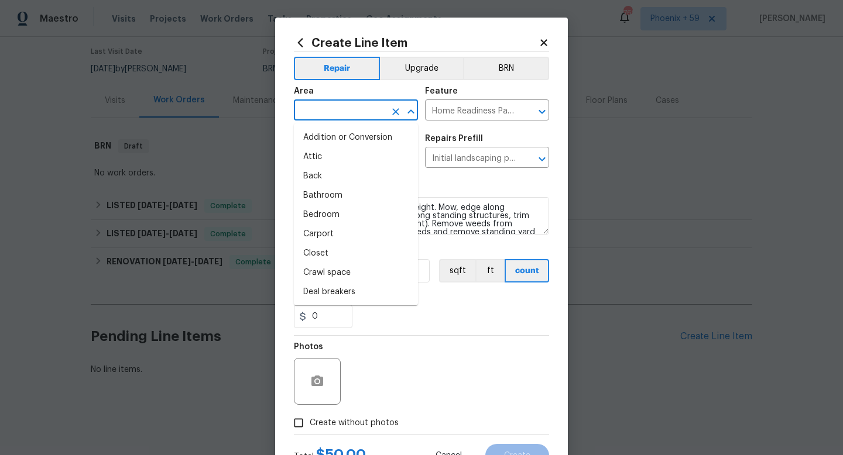
click at [359, 111] on input "text" at bounding box center [339, 111] width 91 height 18
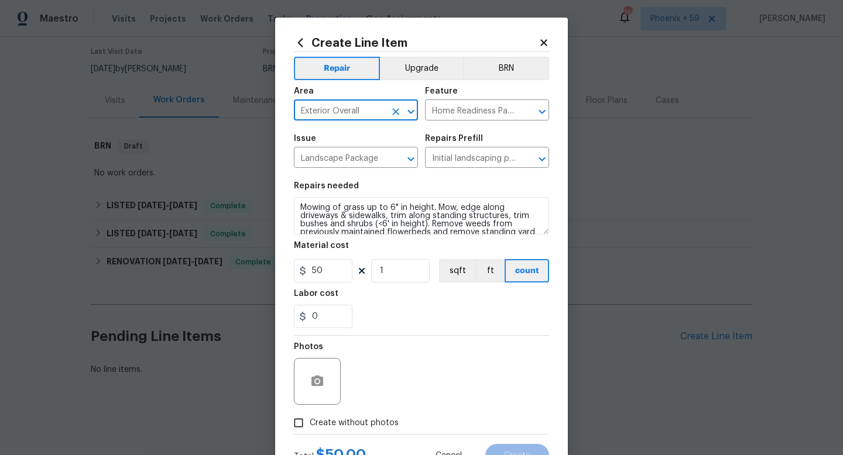
type input "Exterior Overall"
drag, startPoint x: 334, startPoint y: 276, endPoint x: 287, endPoint y: 273, distance: 46.3
click at [287, 273] on div "Create Line Item Repair Upgrade BRN Area Exterior Overall ​ Feature Home Readin…" at bounding box center [421, 252] width 293 height 469
type input "65"
click at [407, 275] on input "1" at bounding box center [400, 270] width 59 height 23
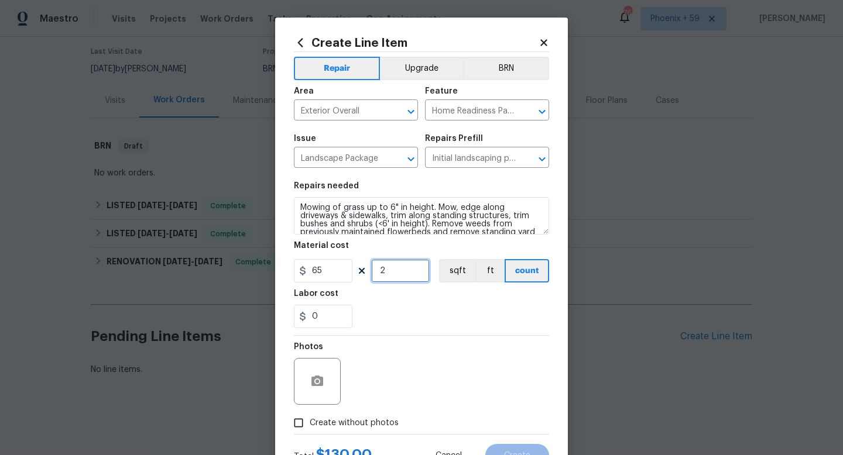
type input "2"
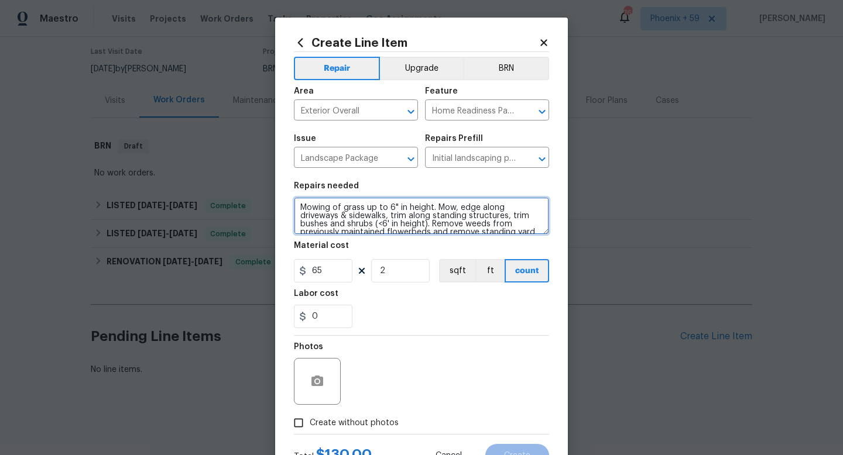
click at [395, 224] on textarea "Mowing of grass up to 6" in height. Mow, edge along driveways & sidewalks, trim…" at bounding box center [421, 215] width 255 height 37
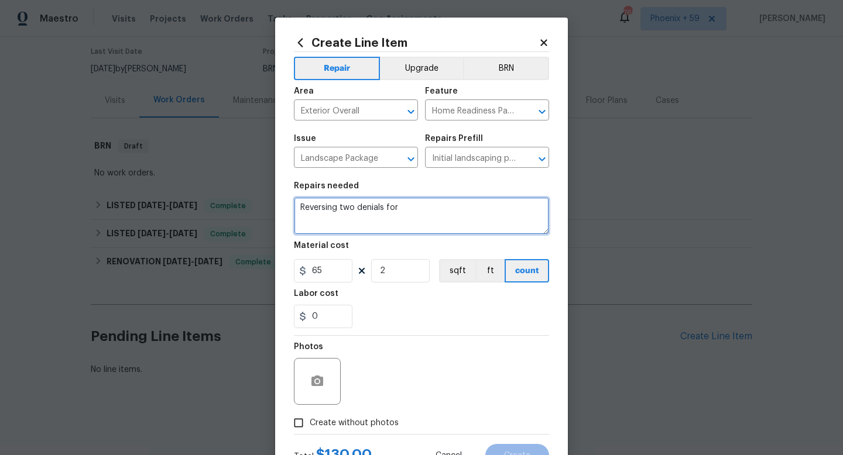
type textarea "Reversing two denials for"
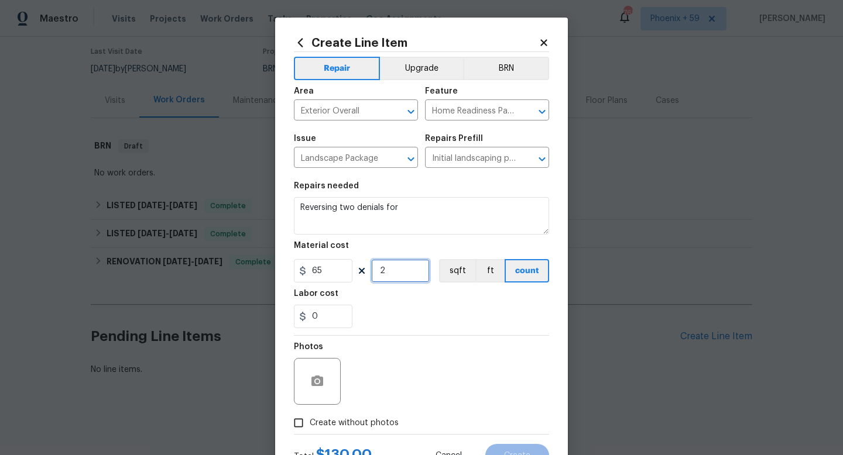
drag, startPoint x: 389, startPoint y: 271, endPoint x: 361, endPoint y: 271, distance: 27.5
click at [362, 271] on div "65 2 sqft ft count" at bounding box center [421, 270] width 255 height 23
type input "1"
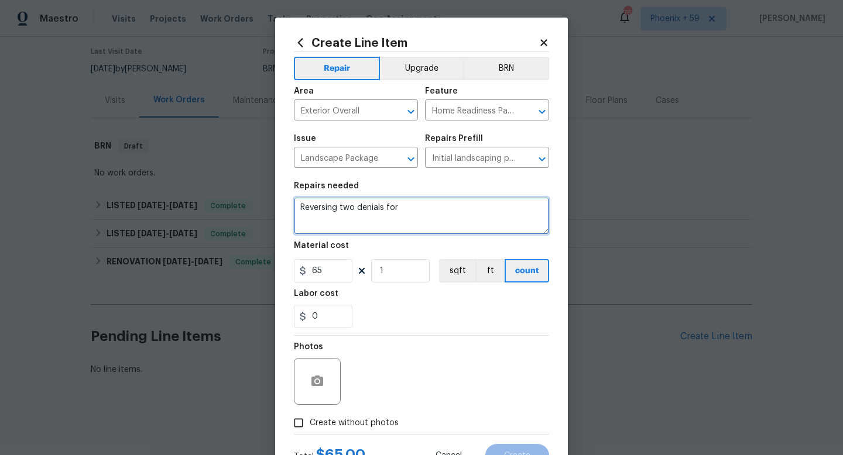
click at [444, 209] on textarea "Reversing two denials for" at bounding box center [421, 215] width 255 height 37
click at [351, 211] on textarea "Reversing two denials for" at bounding box center [421, 215] width 255 height 37
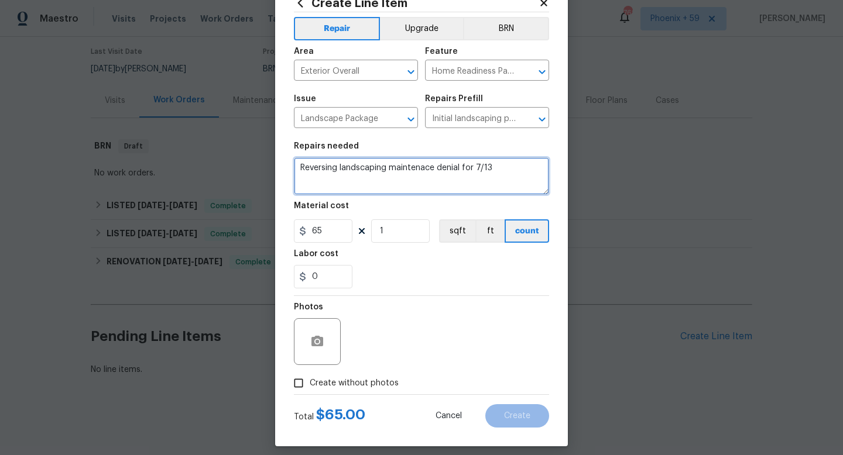
scroll to position [49, 0]
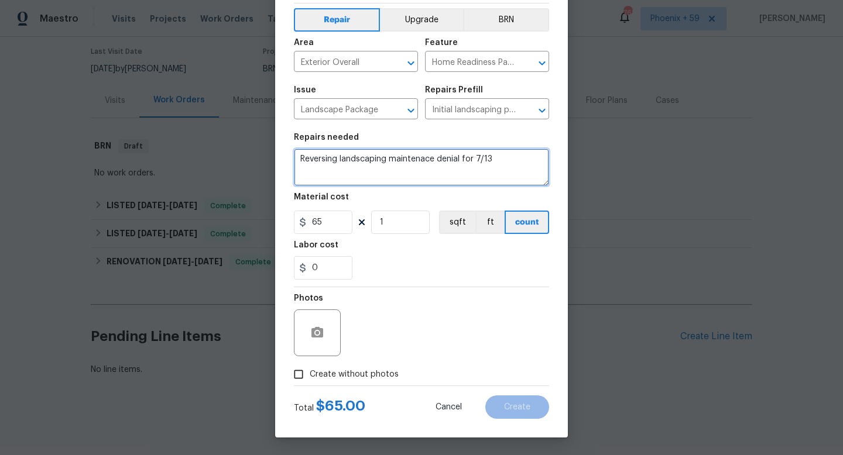
type textarea "Reversing landscaping maintenace denial for 7/13"
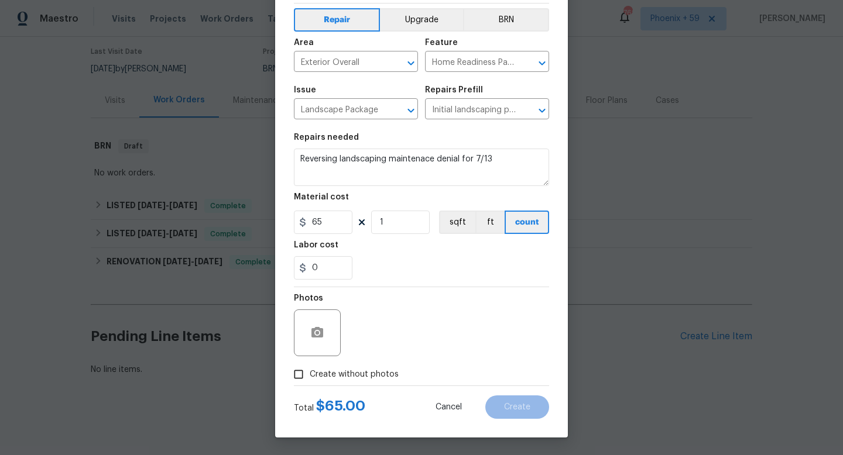
click at [327, 373] on span "Create without photos" at bounding box center [354, 375] width 89 height 12
click at [310, 373] on input "Create without photos" at bounding box center [298, 374] width 22 height 22
checkbox input "true"
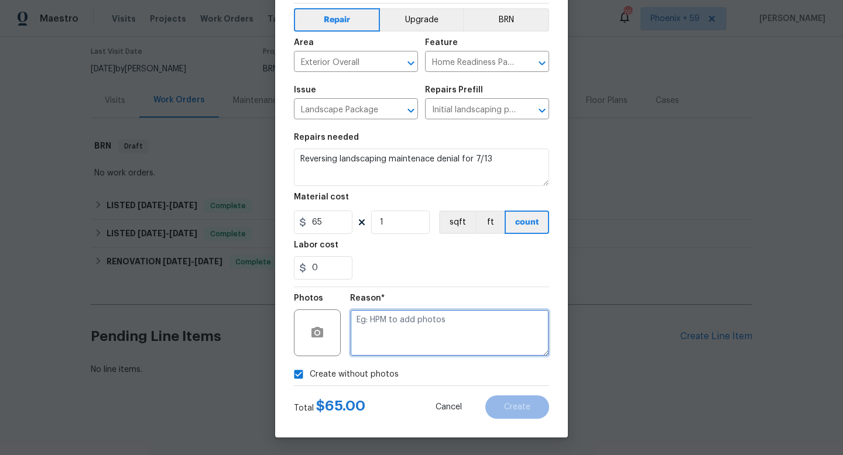
click at [380, 338] on textarea at bounding box center [449, 333] width 199 height 47
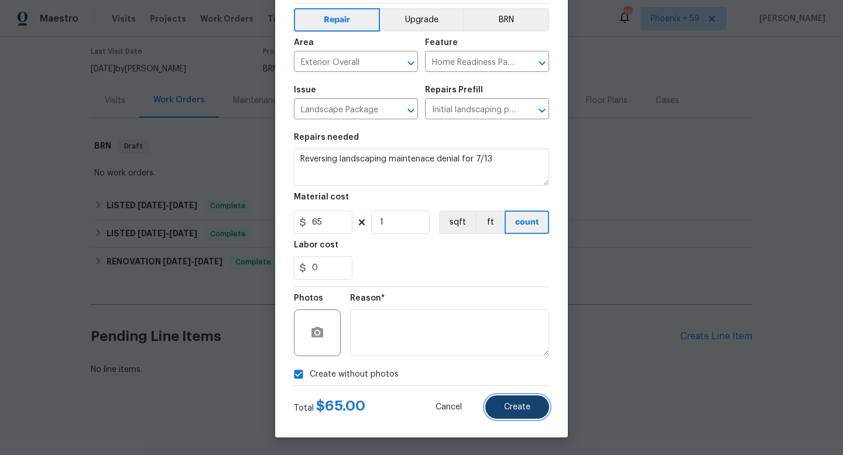
click at [503, 407] on button "Create" at bounding box center [517, 407] width 64 height 23
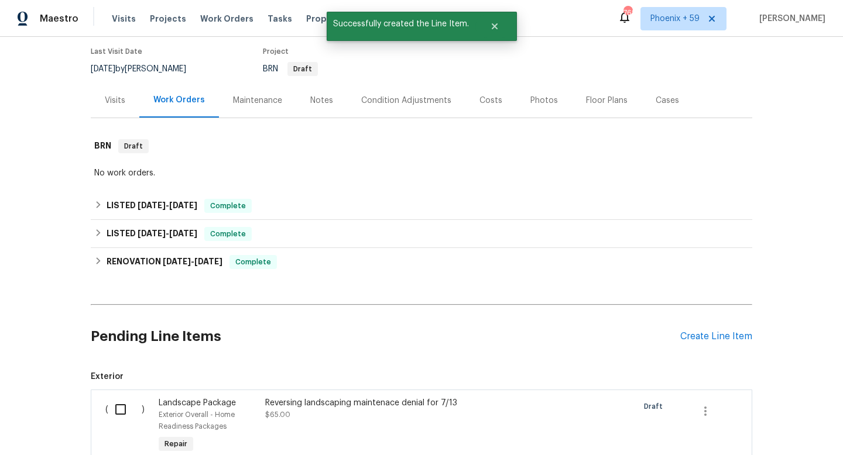
click at [119, 402] on input "checkbox" at bounding box center [124, 409] width 33 height 25
checkbox input "true"
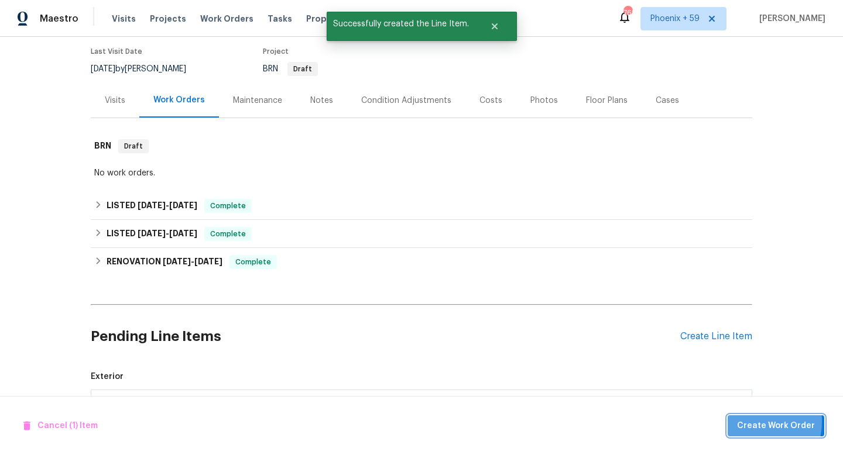
click at [754, 421] on span "Create Work Order" at bounding box center [776, 426] width 78 height 15
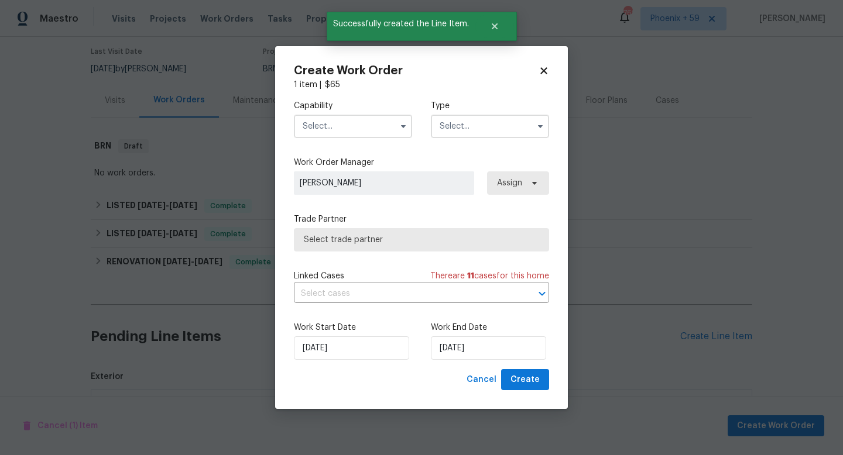
click at [386, 119] on input "text" at bounding box center [353, 126] width 118 height 23
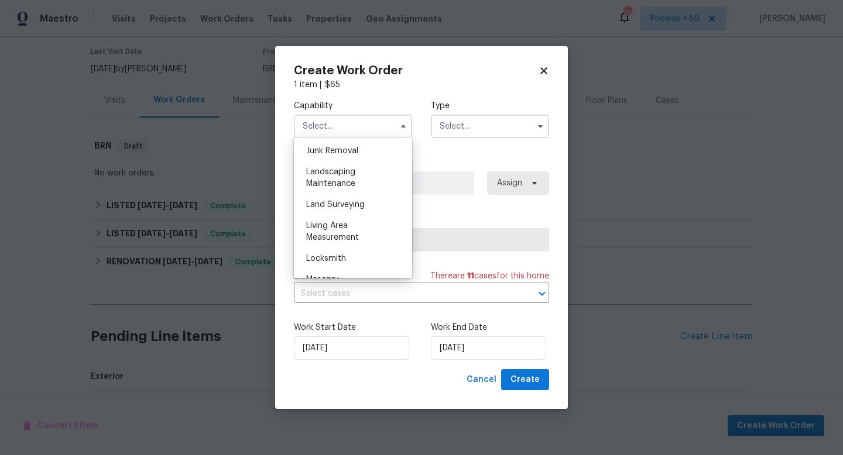
scroll to position [750, 0]
click at [348, 177] on div "Landscaping Maintenance" at bounding box center [353, 177] width 112 height 33
type input "Landscaping Maintenance"
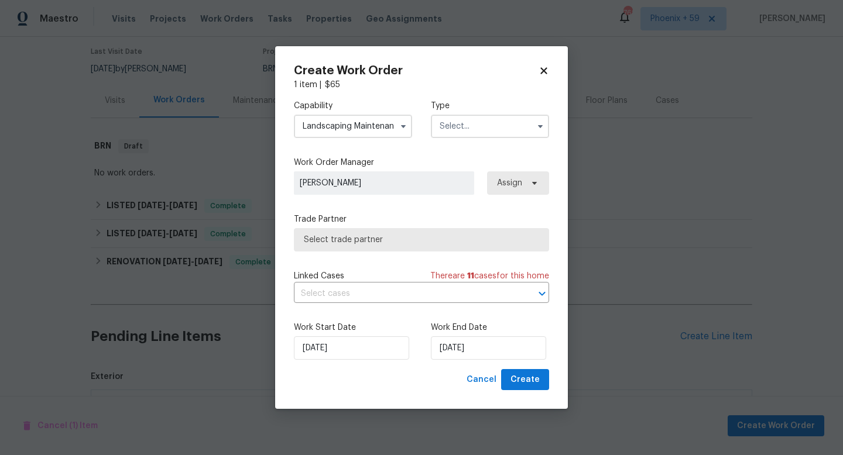
click at [471, 120] on input "text" at bounding box center [490, 126] width 118 height 23
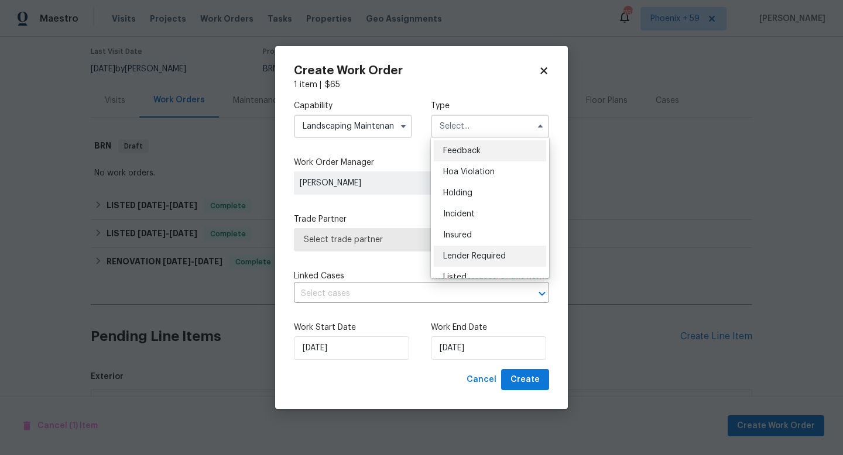
scroll to position [266, 0]
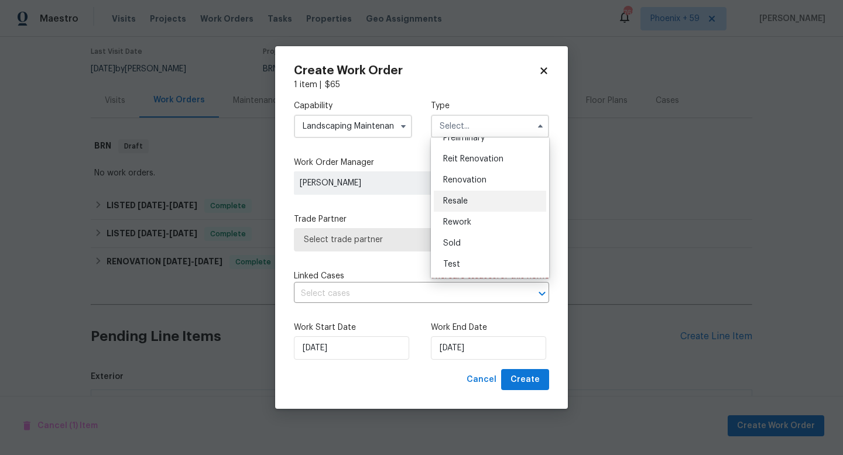
click at [479, 204] on div "Resale" at bounding box center [490, 201] width 112 height 21
type input "Resale"
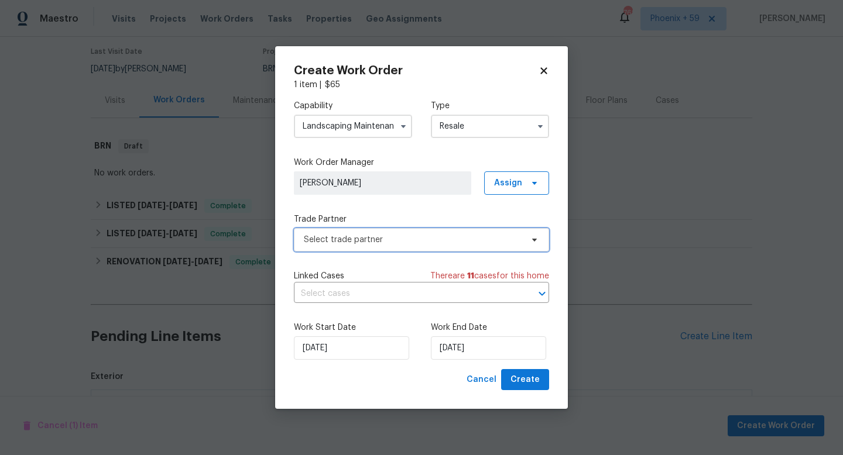
click at [409, 250] on span "Select trade partner" at bounding box center [421, 239] width 255 height 23
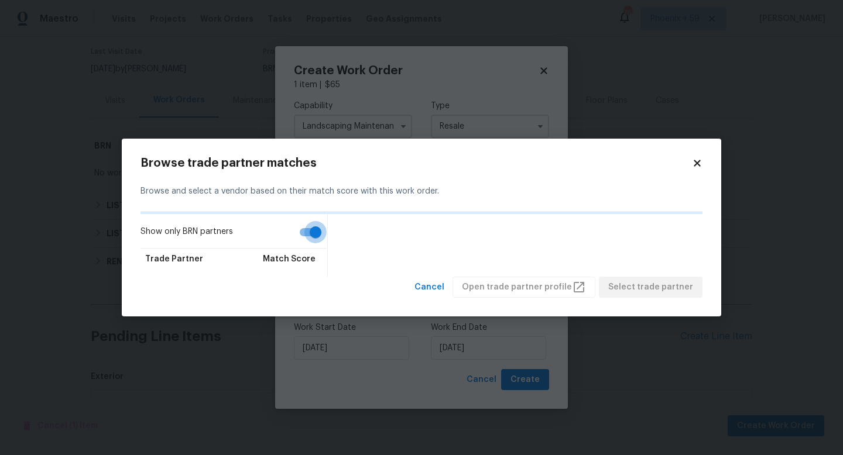
click at [310, 231] on input "Show only BRN partners" at bounding box center [315, 232] width 67 height 22
checkbox input "false"
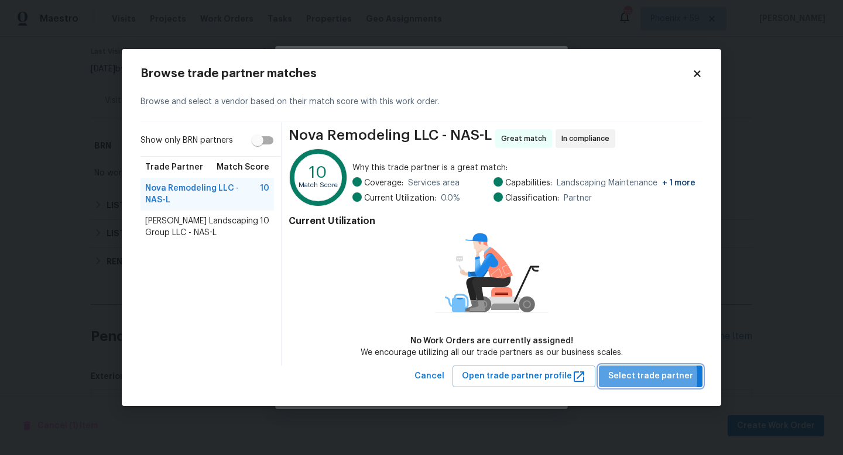
click at [621, 377] on span "Select trade partner" at bounding box center [650, 376] width 85 height 15
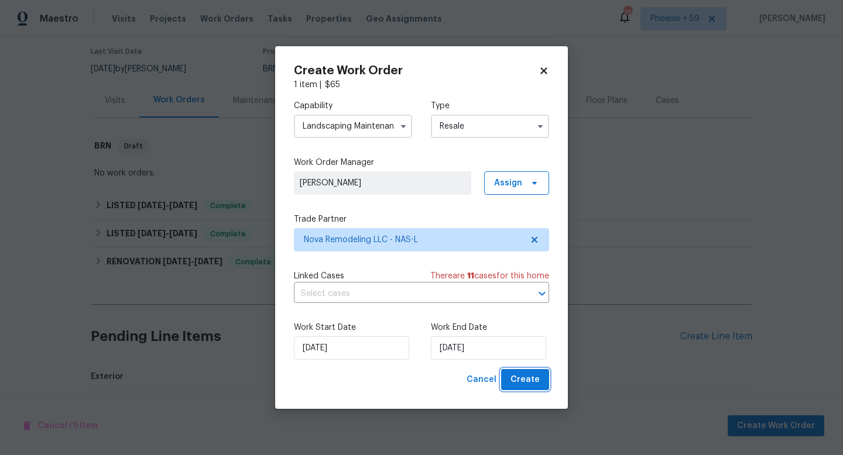
click at [530, 383] on span "Create" at bounding box center [524, 380] width 29 height 15
checkbox input "false"
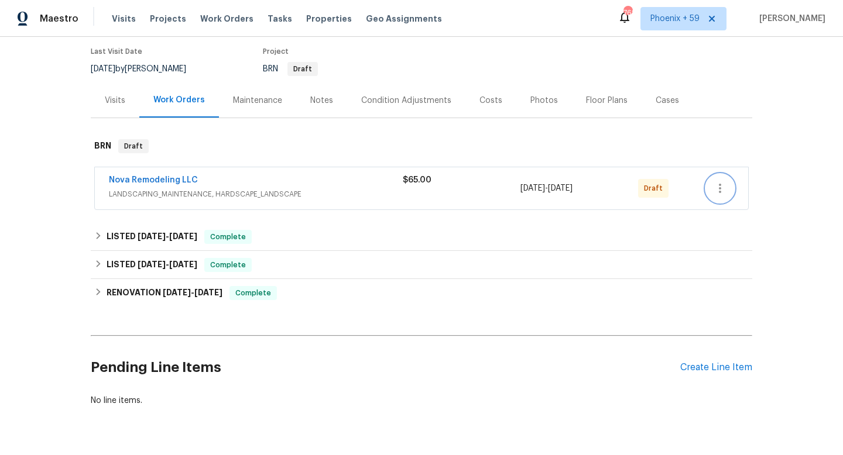
click at [723, 188] on icon "button" at bounding box center [720, 188] width 14 height 14
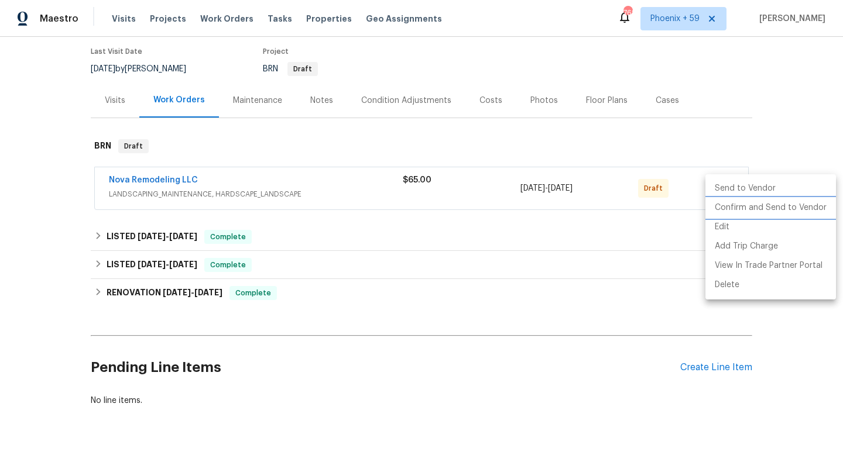
click at [718, 209] on li "Confirm and Send to Vendor" at bounding box center [770, 207] width 131 height 19
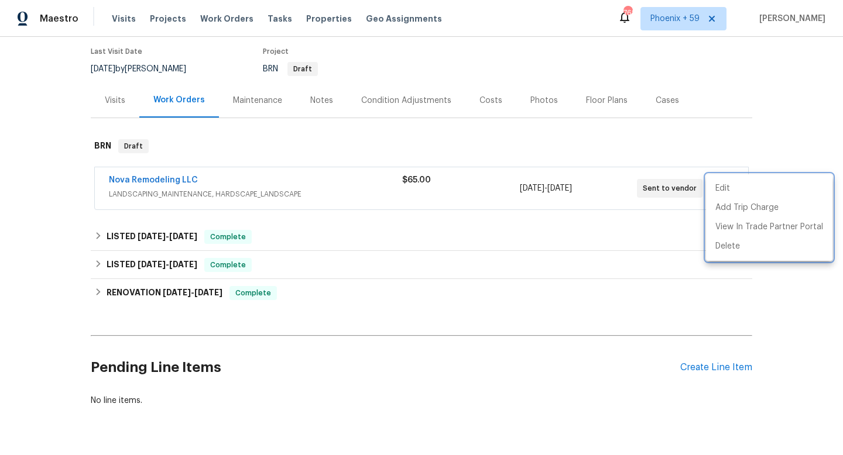
click at [181, 180] on div at bounding box center [421, 227] width 843 height 455
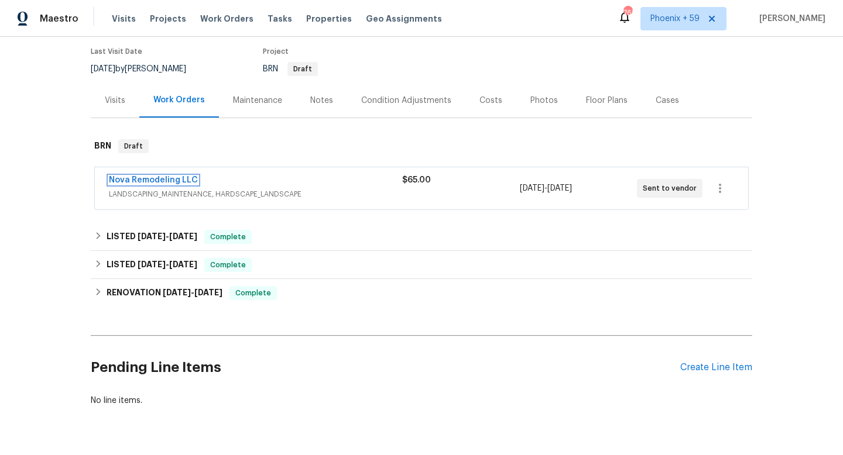
click at [181, 180] on link "Nova Remodeling LLC" at bounding box center [153, 180] width 89 height 8
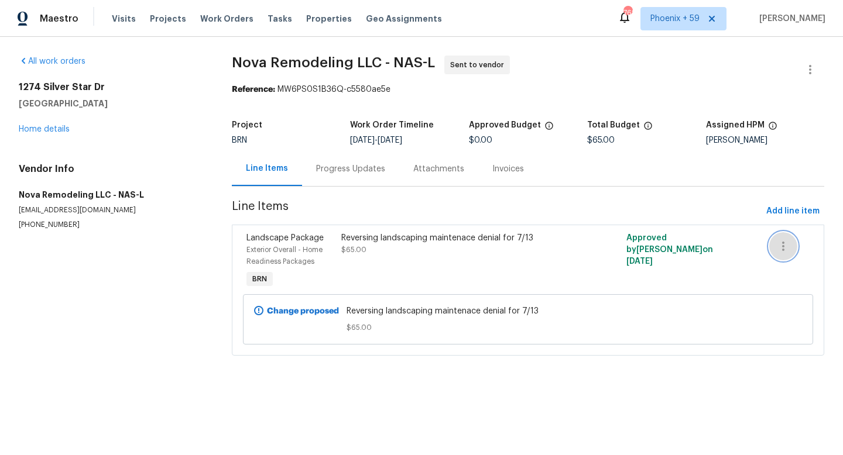
click at [786, 243] on icon "button" at bounding box center [783, 246] width 14 height 14
click at [702, 288] on div at bounding box center [421, 227] width 843 height 455
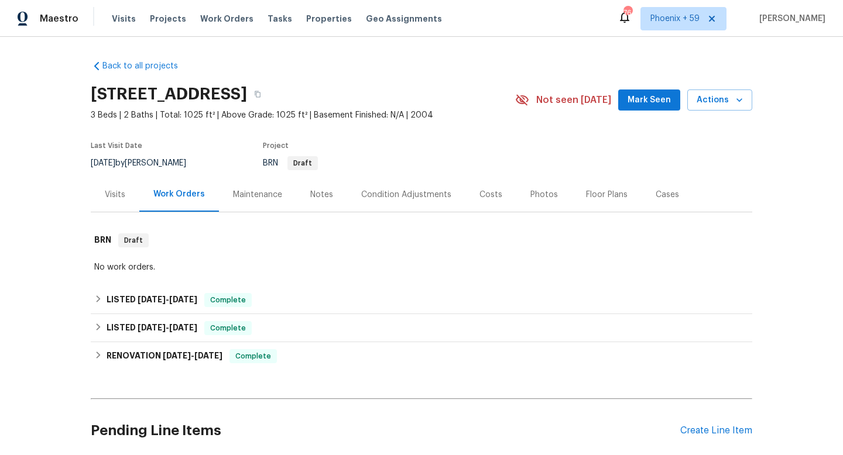
click at [427, 192] on div "Condition Adjustments" at bounding box center [406, 195] width 90 height 12
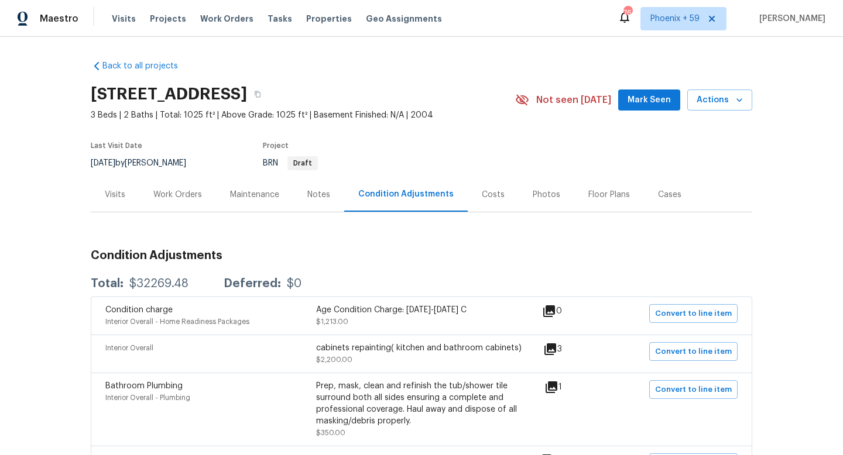
click at [244, 193] on div "Maintenance" at bounding box center [254, 195] width 49 height 12
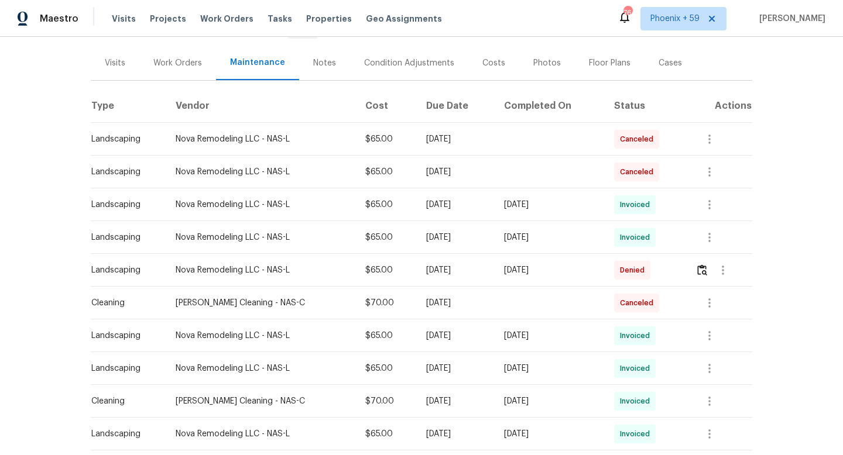
scroll to position [133, 0]
click at [585, 268] on div "[DATE]" at bounding box center [549, 269] width 91 height 12
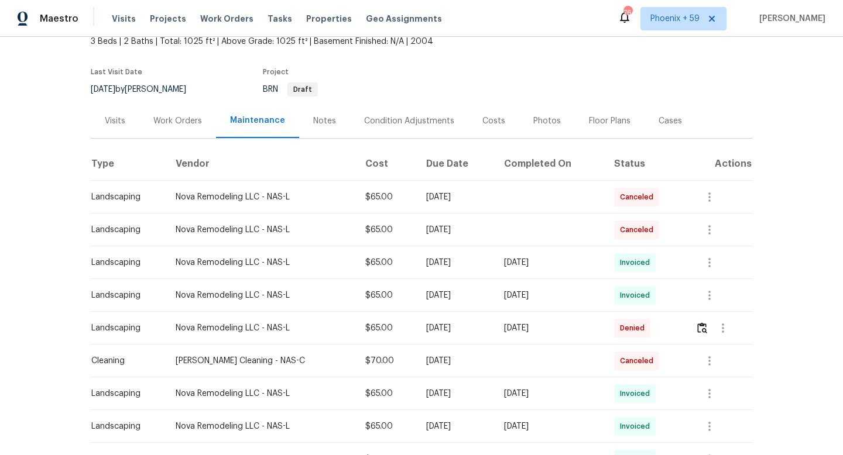
scroll to position [0, 0]
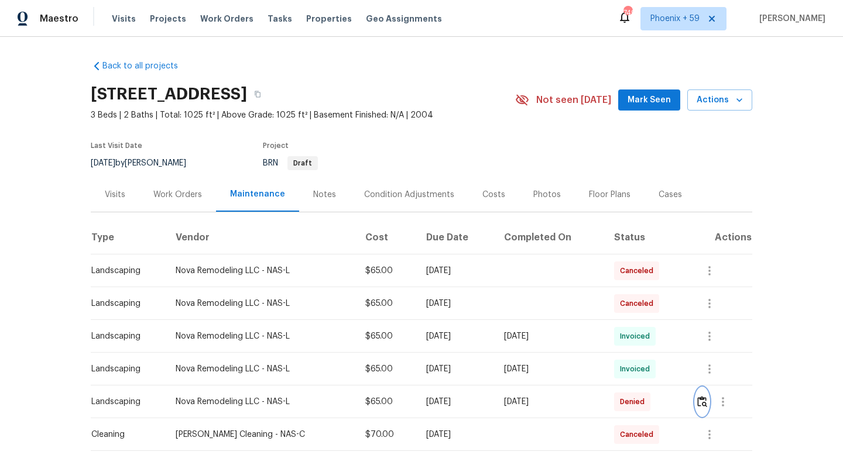
click at [702, 402] on img "button" at bounding box center [702, 401] width 10 height 11
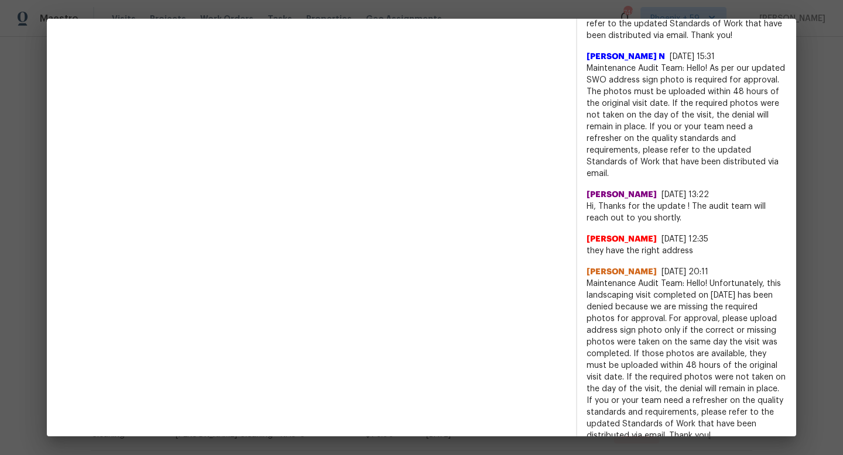
scroll to position [692, 0]
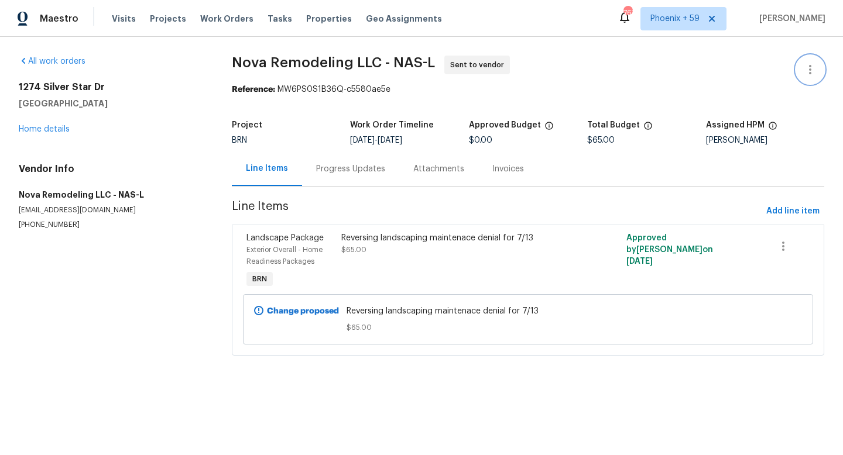
click at [810, 70] on icon "button" at bounding box center [810, 69] width 2 height 9
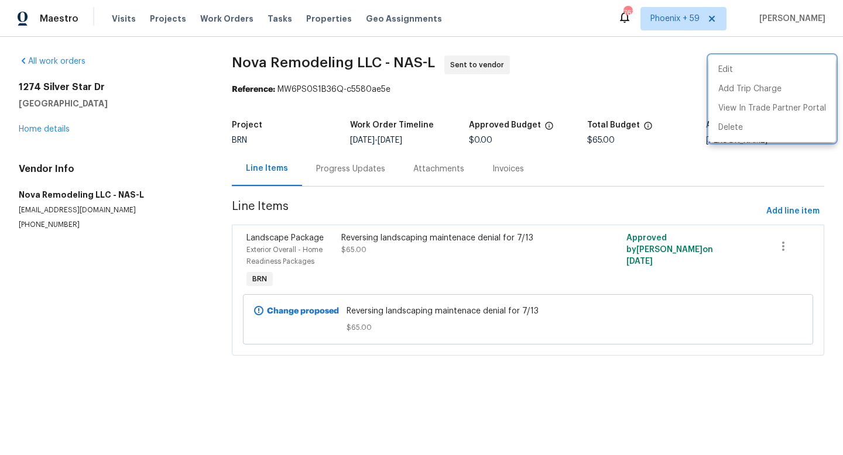
click at [637, 95] on div at bounding box center [421, 227] width 843 height 455
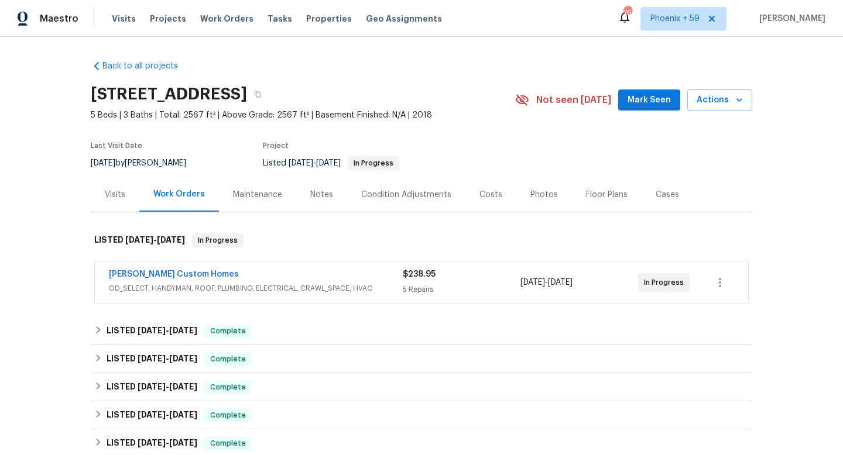
click at [256, 200] on div "Maintenance" at bounding box center [257, 195] width 49 height 12
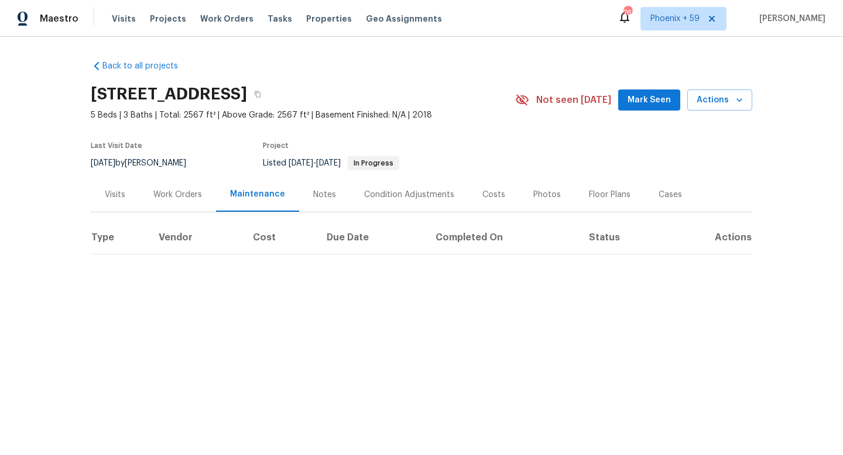
click at [177, 195] on div "Work Orders" at bounding box center [177, 195] width 49 height 12
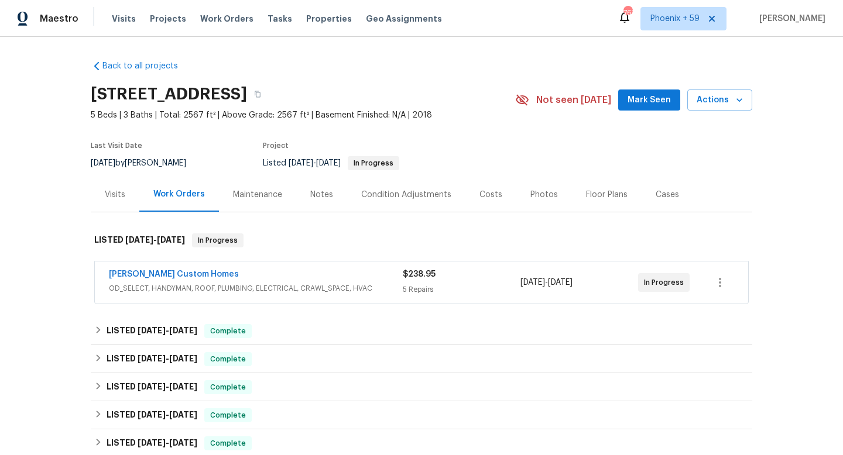
click at [258, 194] on div "Maintenance" at bounding box center [257, 195] width 49 height 12
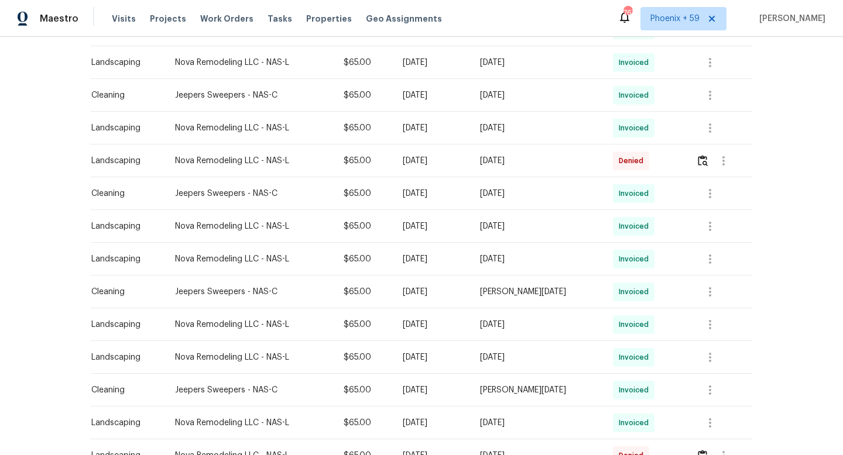
scroll to position [432, 0]
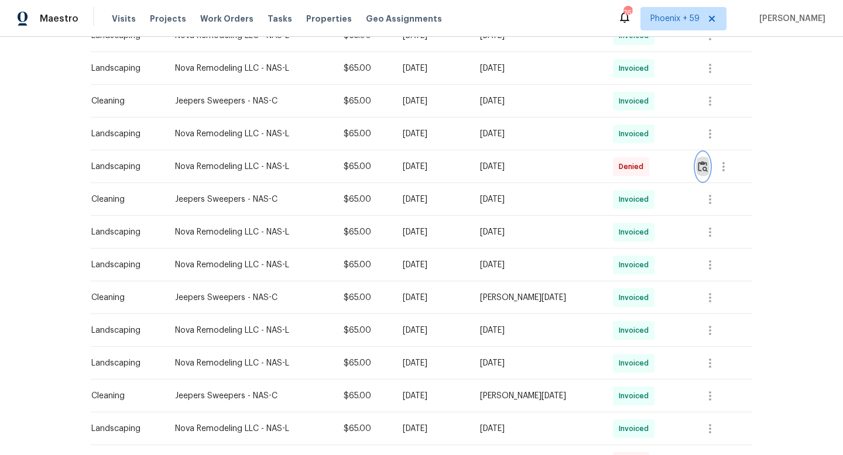
click at [704, 167] on img "button" at bounding box center [703, 166] width 10 height 11
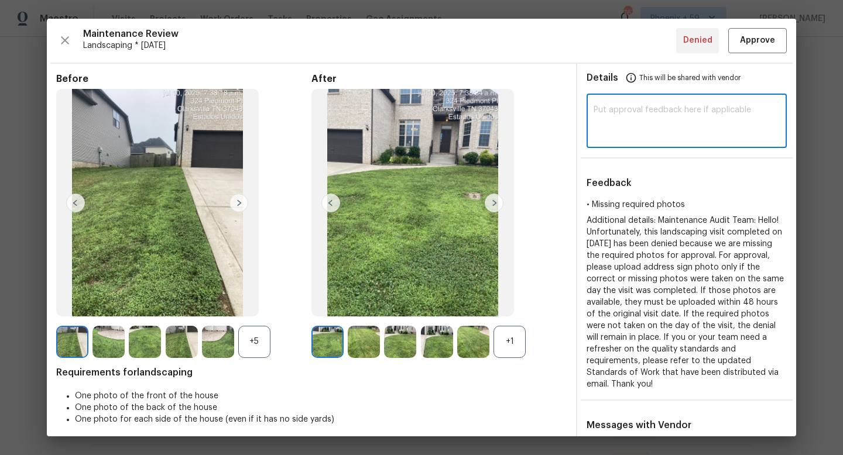
click at [666, 118] on textarea at bounding box center [687, 122] width 186 height 33
type textarea "Reversing denial"
click at [754, 43] on span "Approve" at bounding box center [757, 40] width 35 height 15
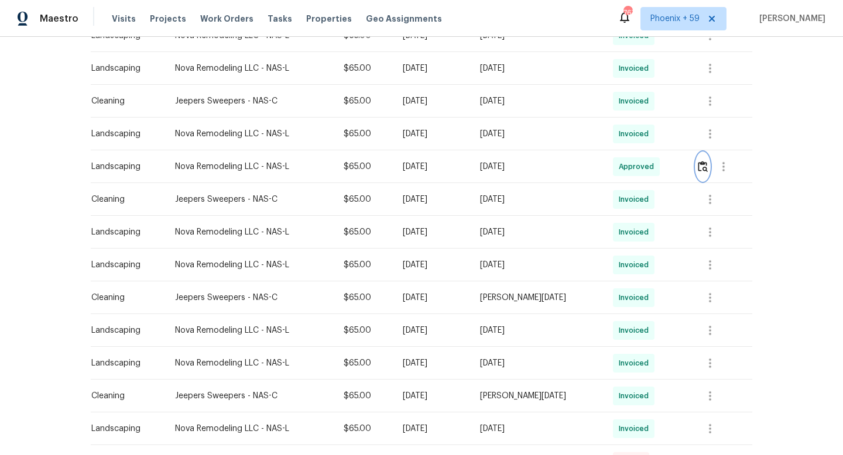
click at [706, 169] on img "button" at bounding box center [703, 166] width 10 height 11
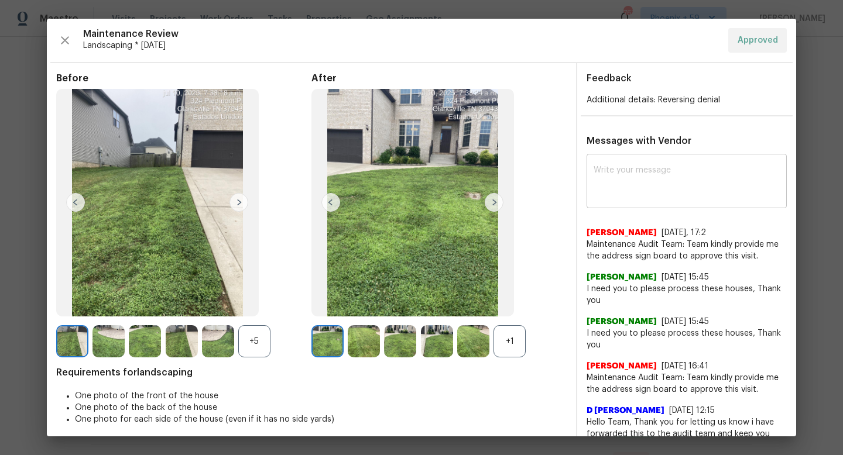
click at [641, 185] on textarea at bounding box center [687, 182] width 186 height 33
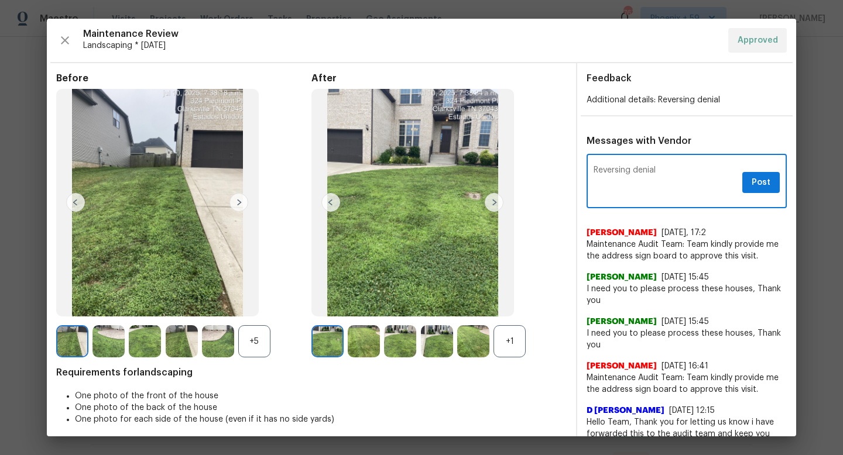
type textarea "Reversing denial"
click at [763, 189] on button "Post" at bounding box center [760, 183] width 37 height 22
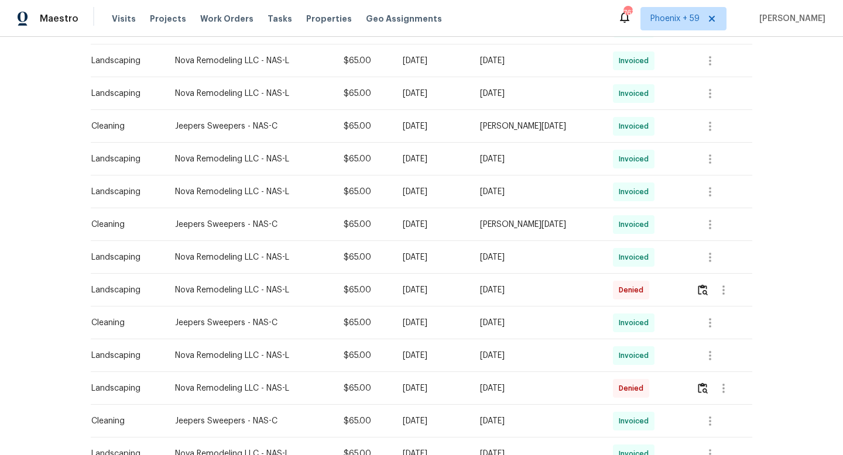
scroll to position [709, 0]
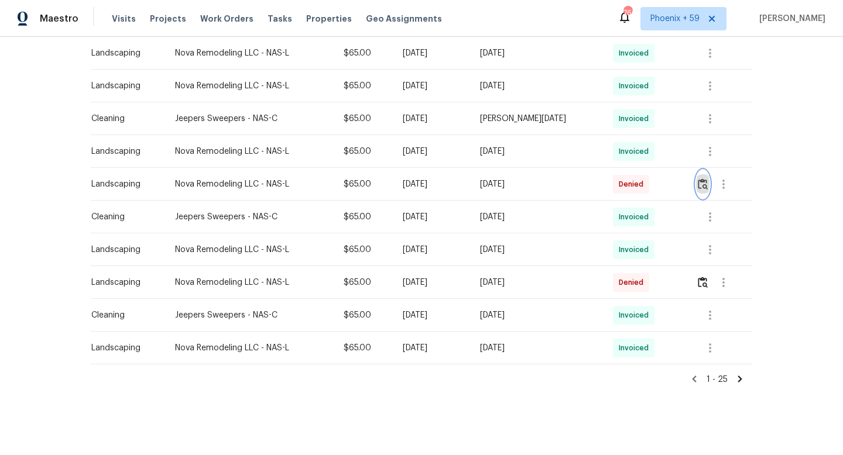
click at [707, 186] on img "button" at bounding box center [703, 184] width 10 height 11
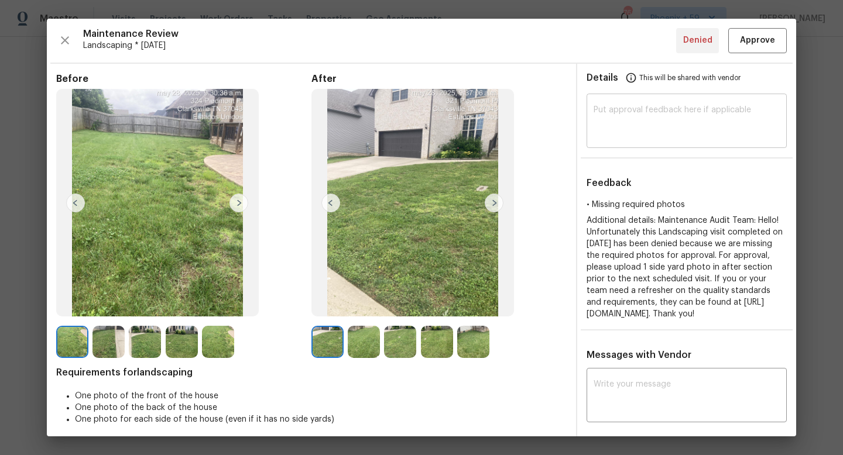
click at [646, 122] on textarea at bounding box center [687, 122] width 186 height 33
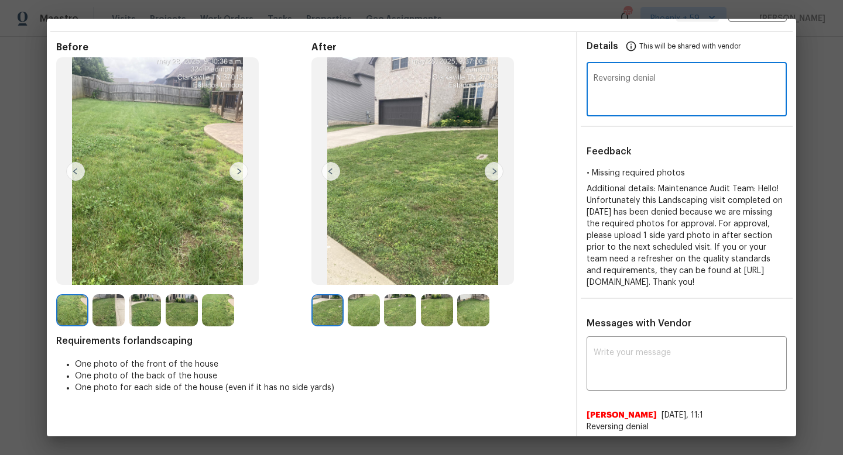
scroll to position [0, 0]
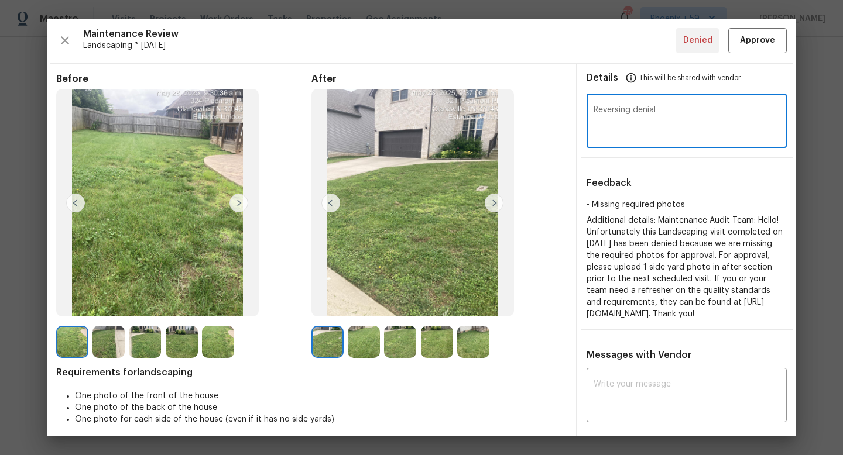
click at [724, 108] on textarea "Reversing denial" at bounding box center [687, 122] width 186 height 33
type textarea "Reversing denial"
click at [755, 48] on button "Approve" at bounding box center [757, 40] width 59 height 25
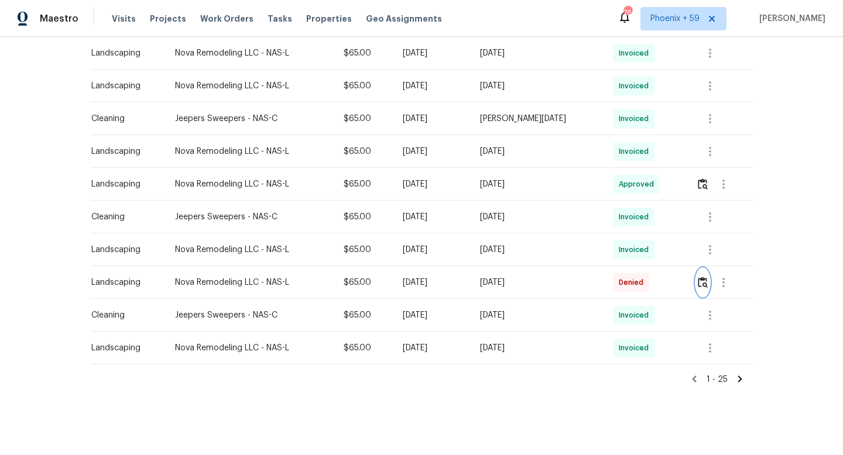
click at [707, 280] on img "button" at bounding box center [703, 282] width 10 height 11
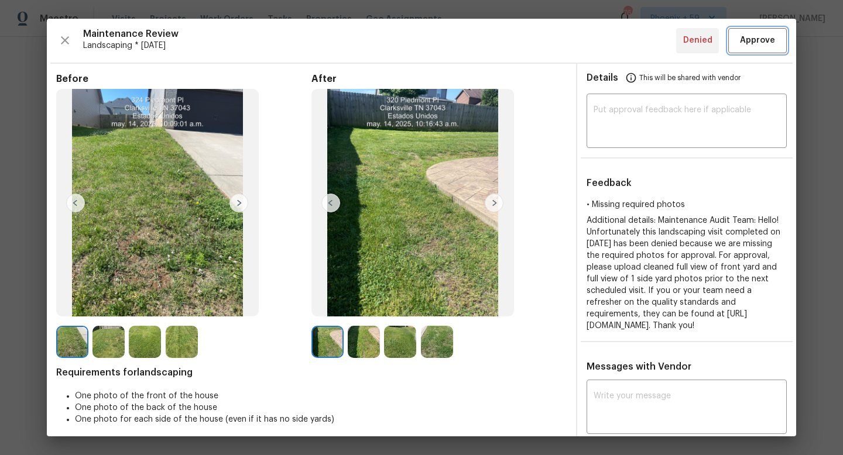
click at [765, 46] on span "Approve" at bounding box center [757, 40] width 35 height 15
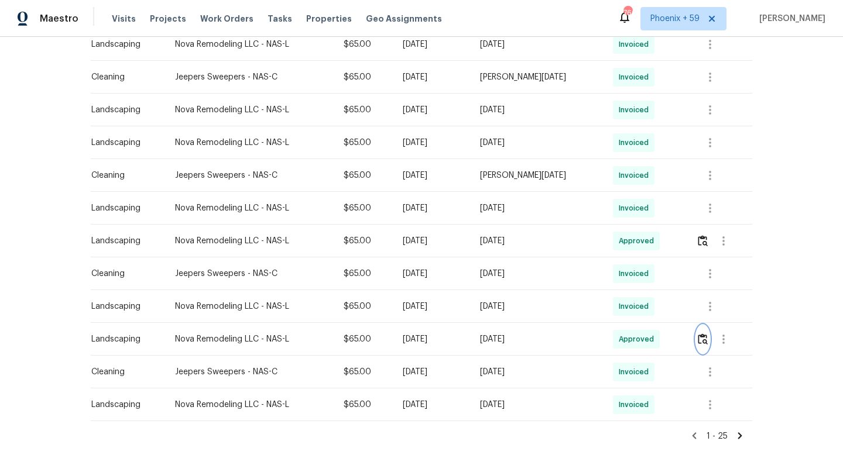
scroll to position [709, 0]
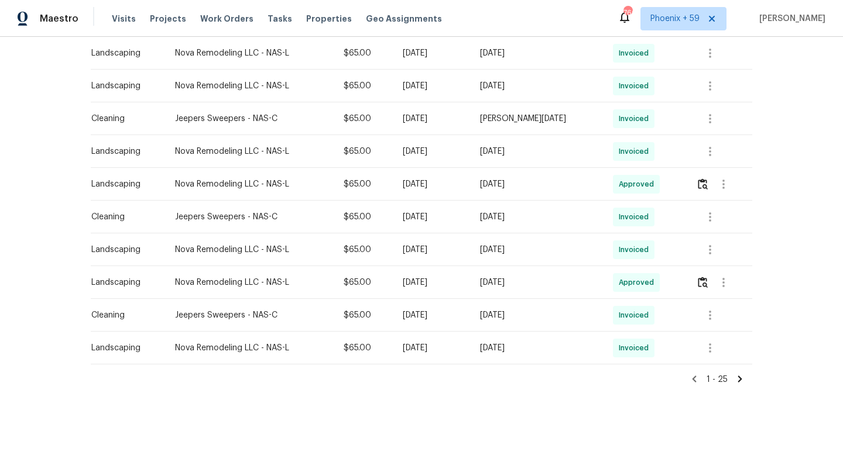
click at [739, 379] on icon at bounding box center [740, 379] width 11 height 11
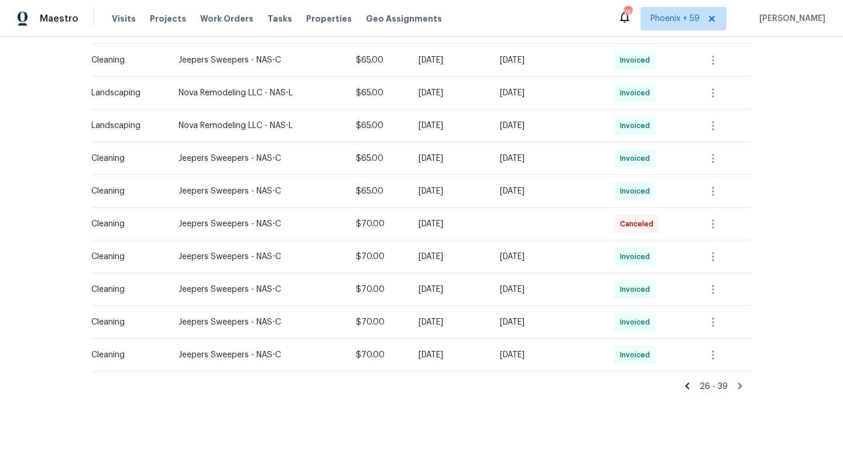
scroll to position [349, 0]
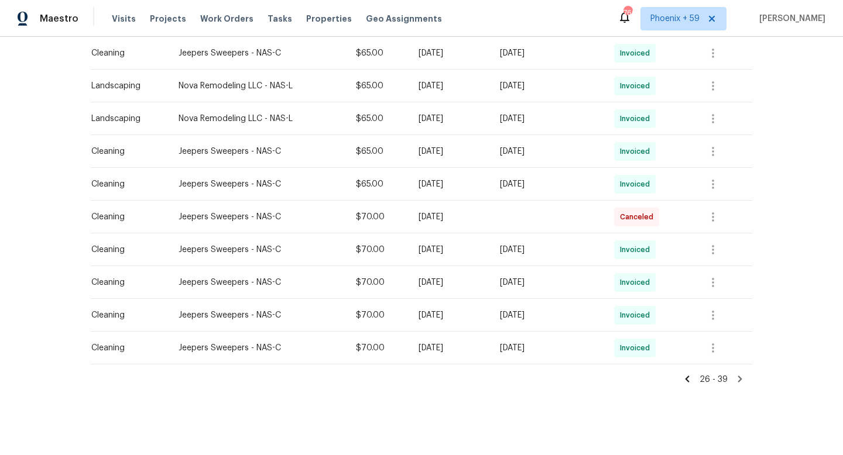
click at [740, 380] on icon at bounding box center [740, 379] width 4 height 6
click at [739, 376] on icon at bounding box center [740, 379] width 4 height 6
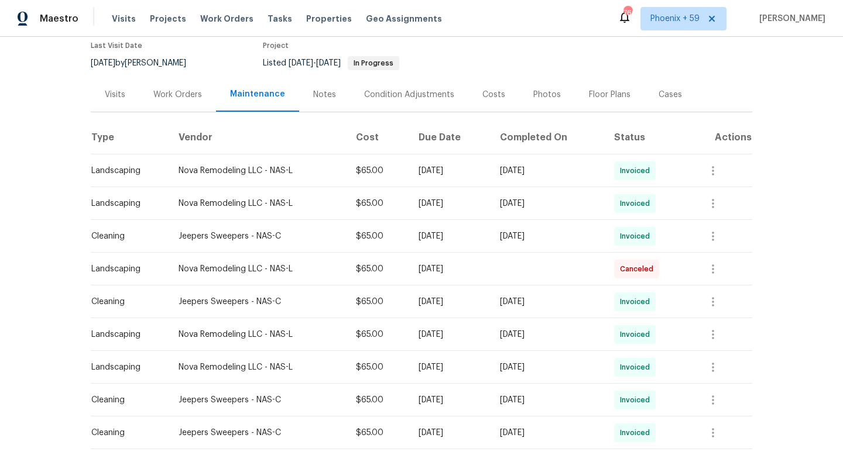
scroll to position [0, 0]
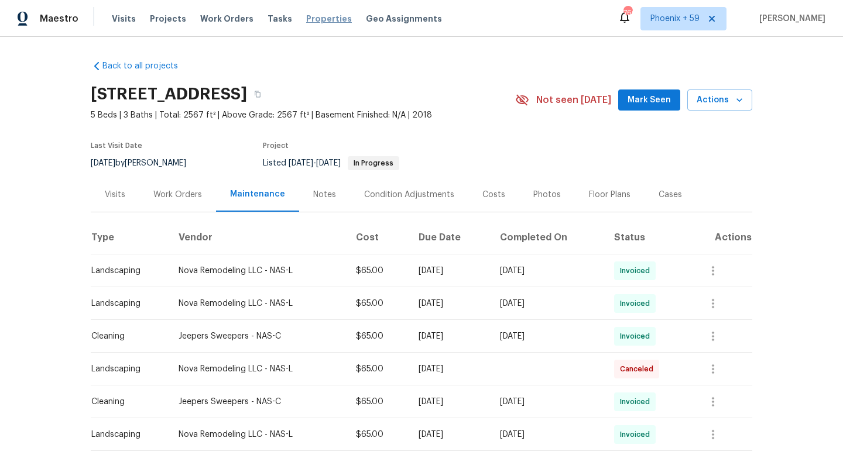
click at [321, 13] on span "Properties" at bounding box center [329, 19] width 46 height 12
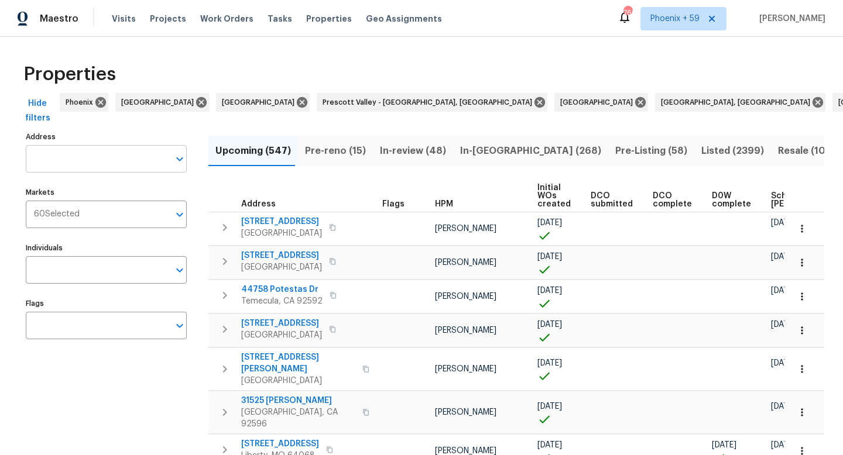
click at [121, 156] on input "Address" at bounding box center [97, 159] width 143 height 28
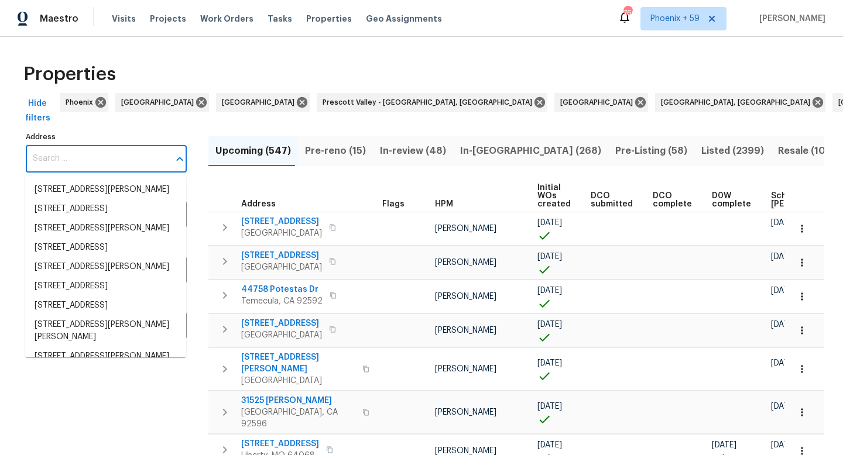
paste input "120 Tyne Dr"
type input "120 Tyne Dr"
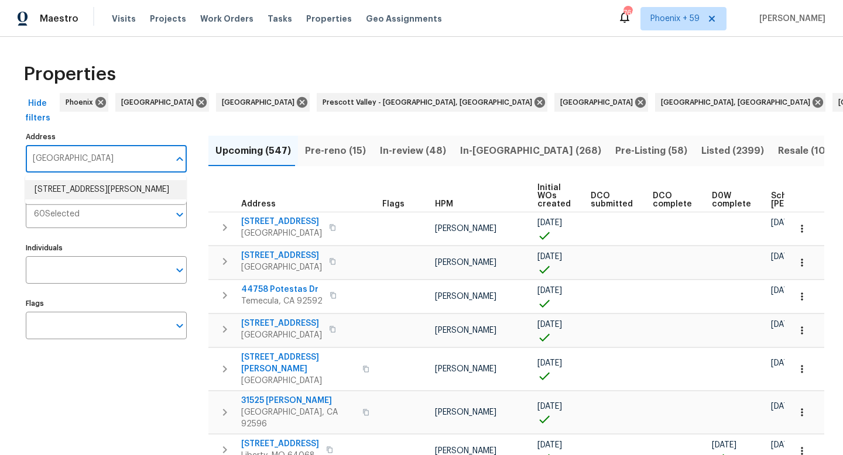
click at [105, 192] on li "120 Tyne Dr Franklin TN 37064" at bounding box center [105, 189] width 161 height 19
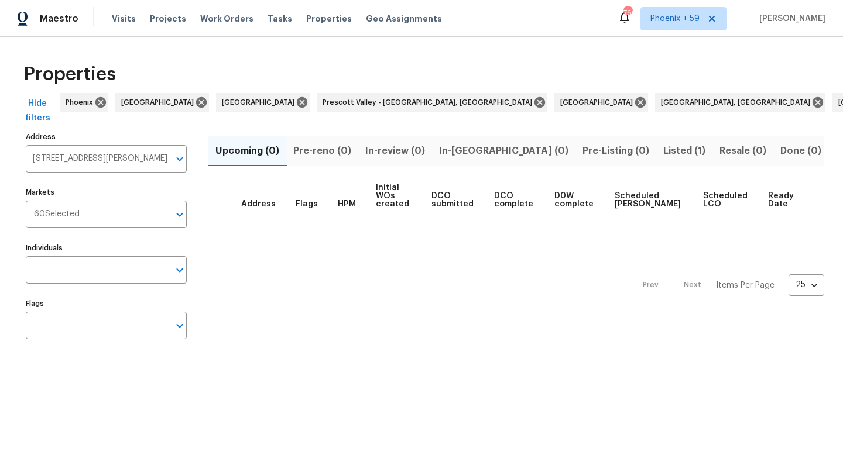
click at [663, 155] on span "Listed (1)" at bounding box center [684, 151] width 42 height 16
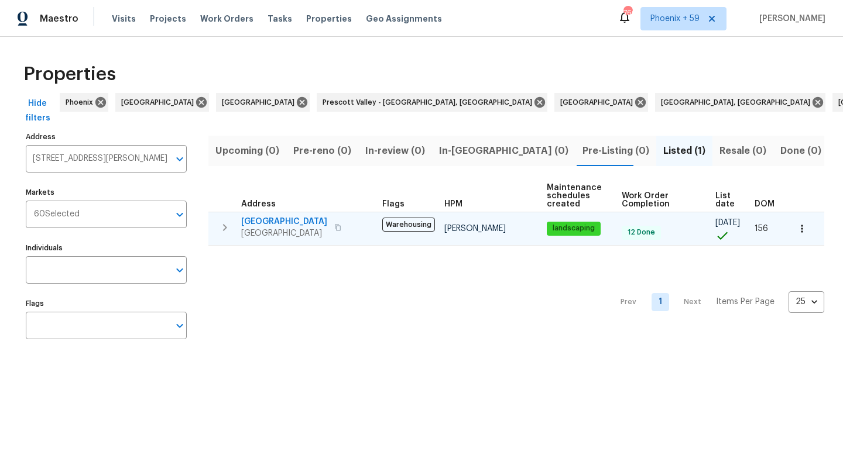
click at [256, 218] on span "120 Tyne Dr" at bounding box center [284, 222] width 86 height 12
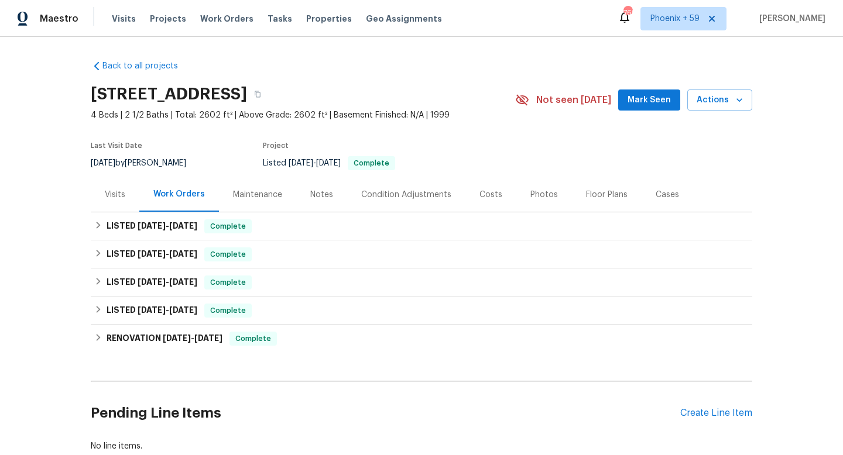
click at [233, 191] on div "Maintenance" at bounding box center [257, 195] width 49 height 12
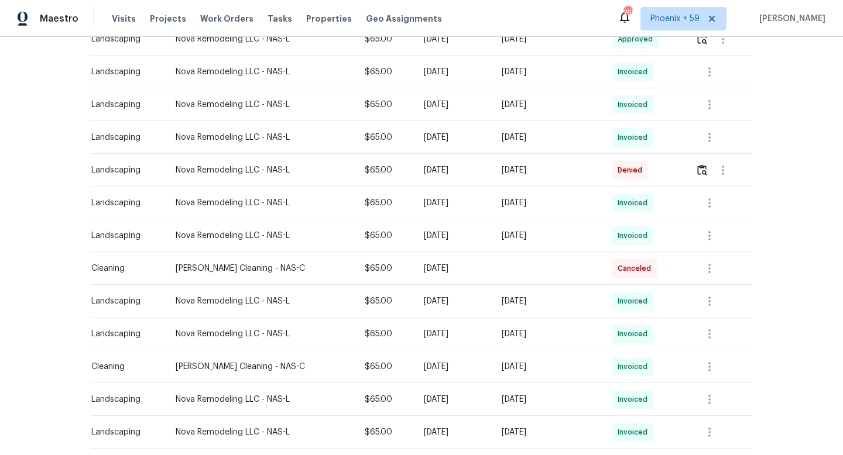
scroll to position [400, 0]
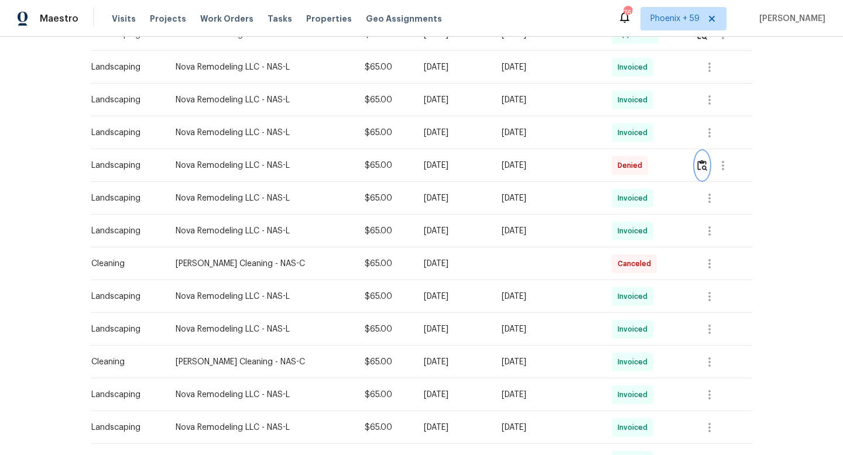
click at [705, 167] on img "button" at bounding box center [702, 165] width 10 height 11
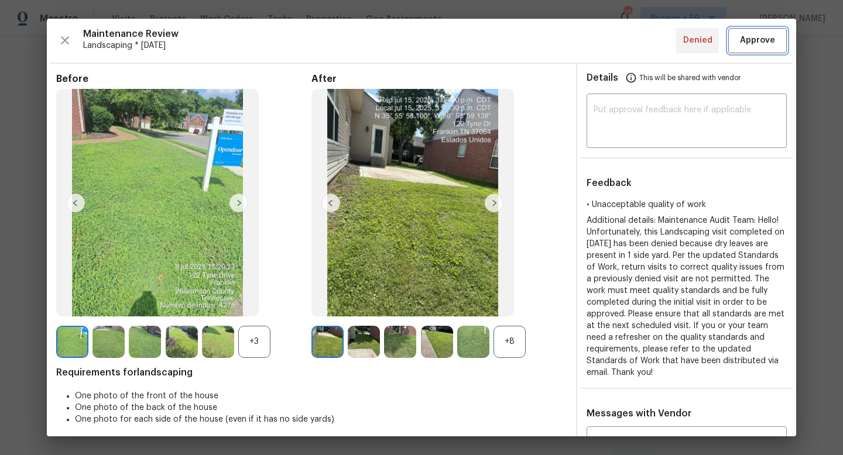
click at [760, 38] on span "Approve" at bounding box center [757, 40] width 35 height 15
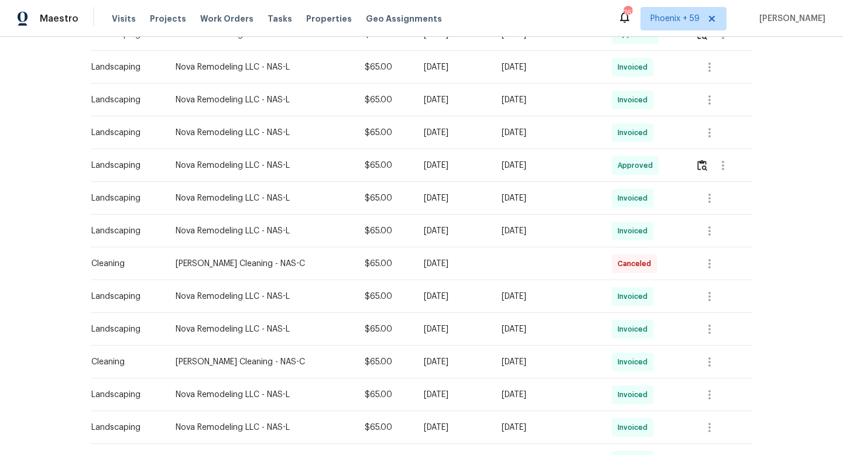
click at [764, 213] on div "Back to all projects [STREET_ADDRESS] 4 Beds | 2 1/2 Baths | Total: 2602 ft² | …" at bounding box center [421, 246] width 843 height 419
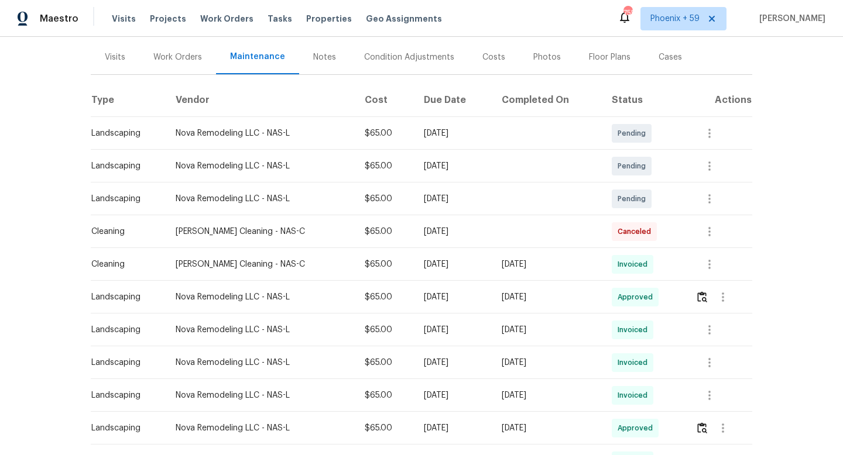
scroll to position [169, 0]
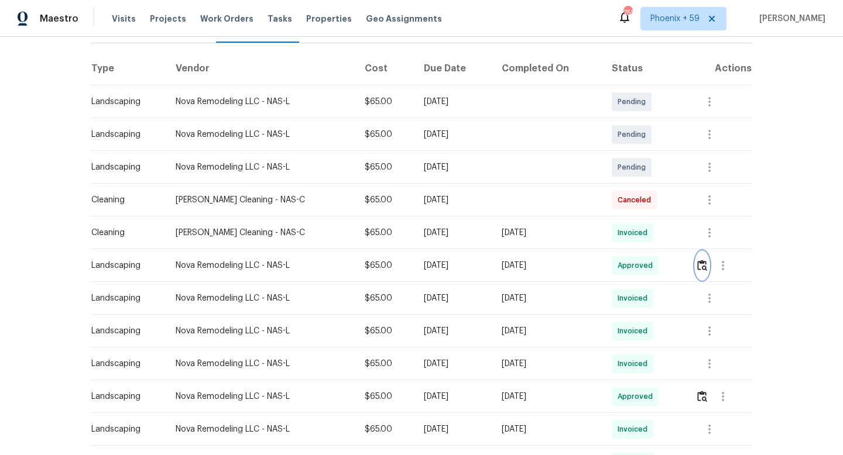
click at [704, 266] on img "button" at bounding box center [702, 265] width 10 height 11
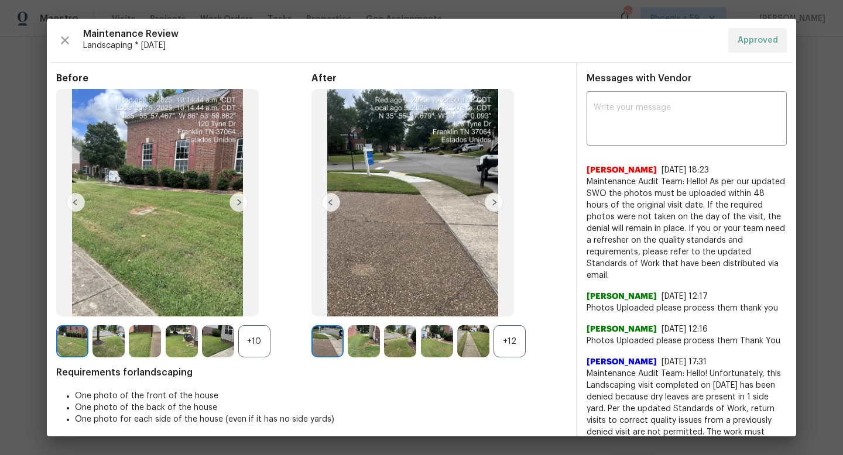
scroll to position [92, 0]
